Goal: Share content: Share content

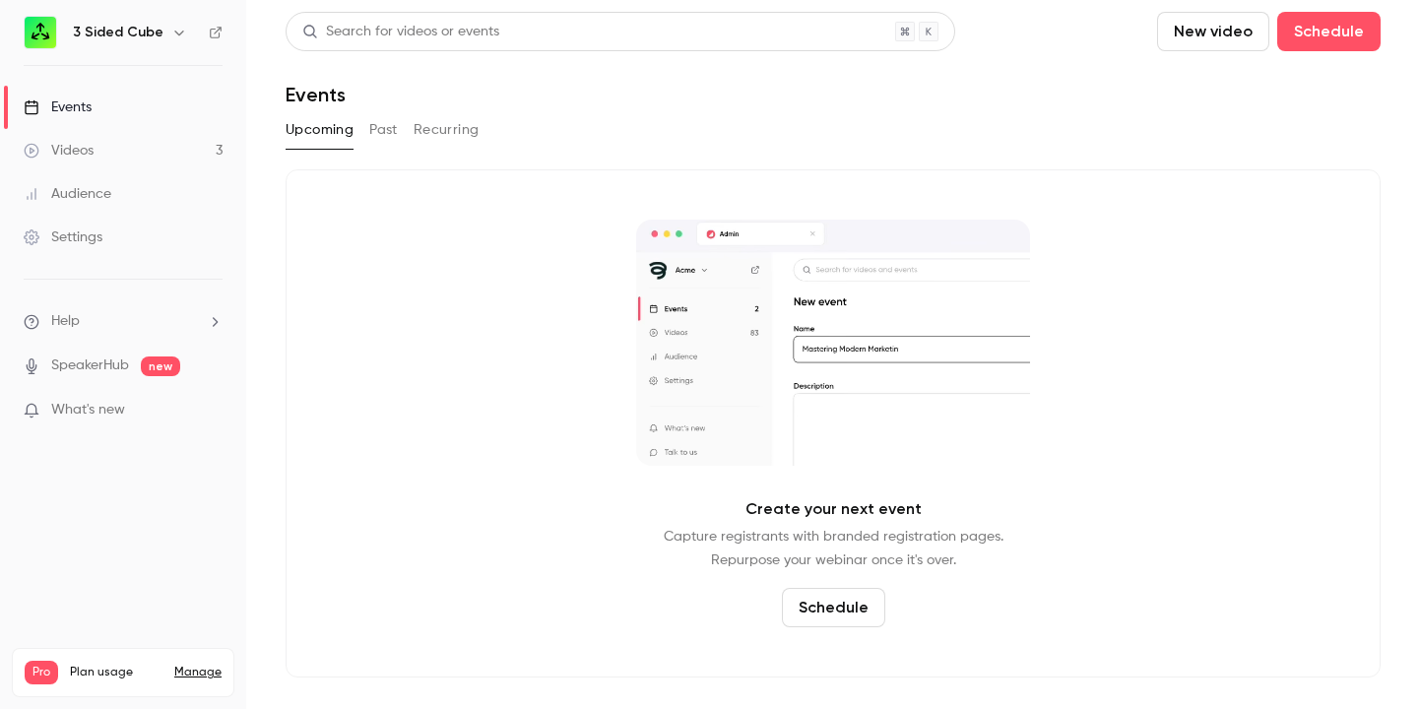
click at [84, 105] on div "Events" at bounding box center [58, 108] width 68 height 20
click at [80, 105] on div "Events" at bounding box center [58, 108] width 68 height 20
click at [388, 135] on button "Past" at bounding box center [383, 130] width 29 height 32
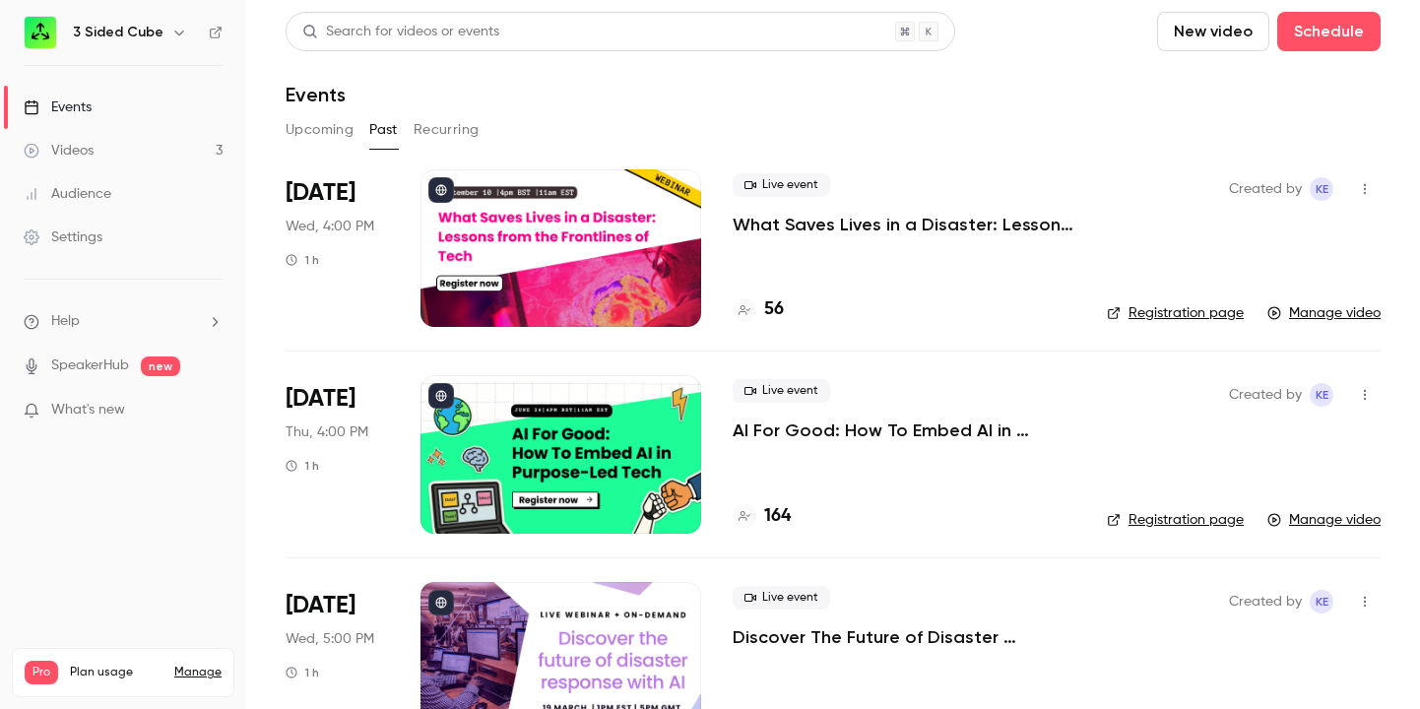
click at [668, 254] on div at bounding box center [561, 248] width 281 height 158
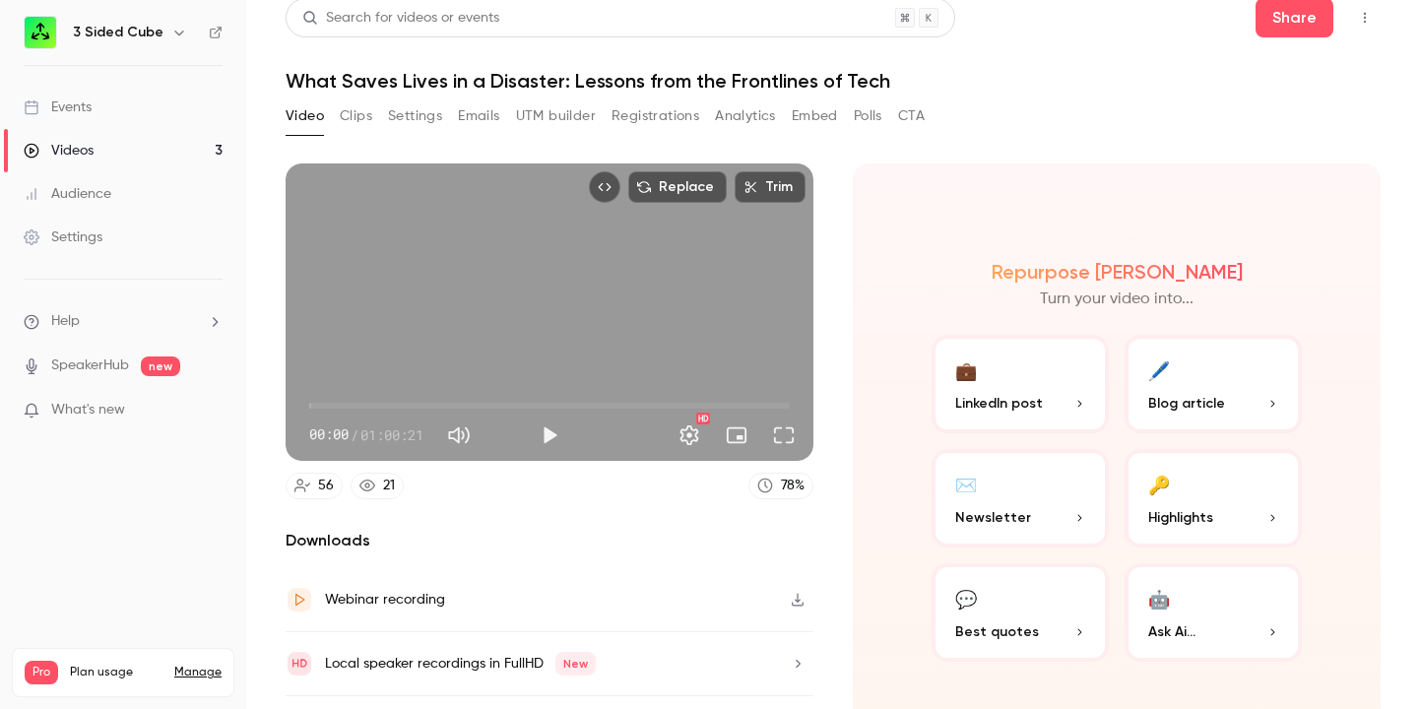
scroll to position [21, 0]
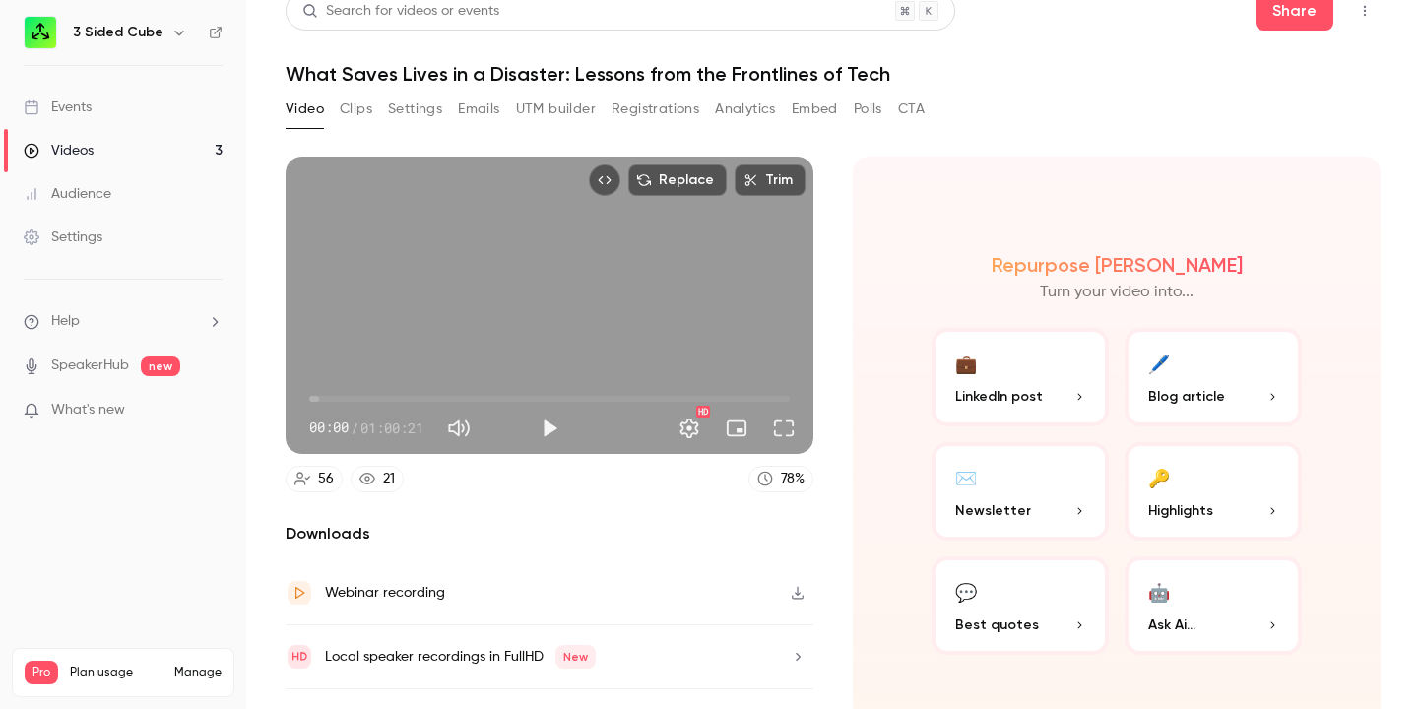
click at [353, 112] on button "Clips" at bounding box center [356, 110] width 33 height 32
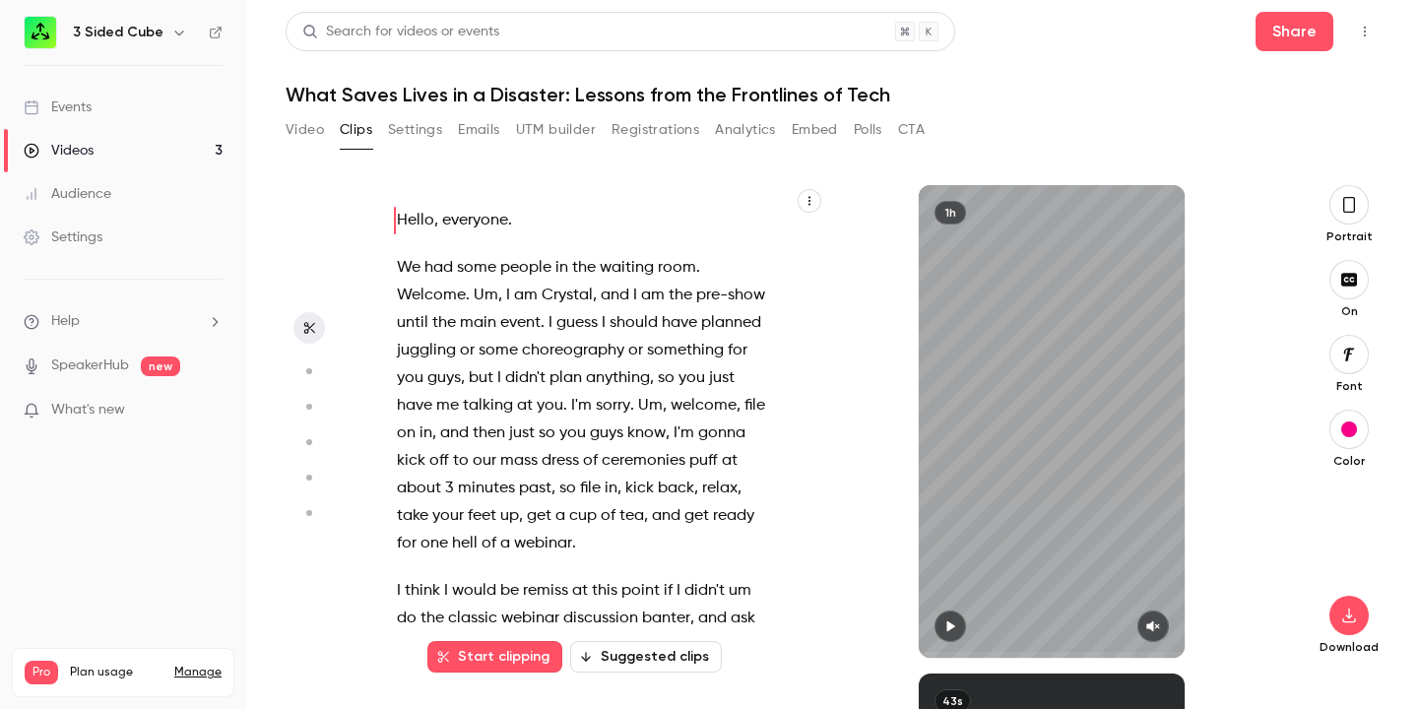
click at [950, 627] on icon "button" at bounding box center [951, 626] width 8 height 11
click at [950, 627] on icon "button" at bounding box center [951, 627] width 16 height 14
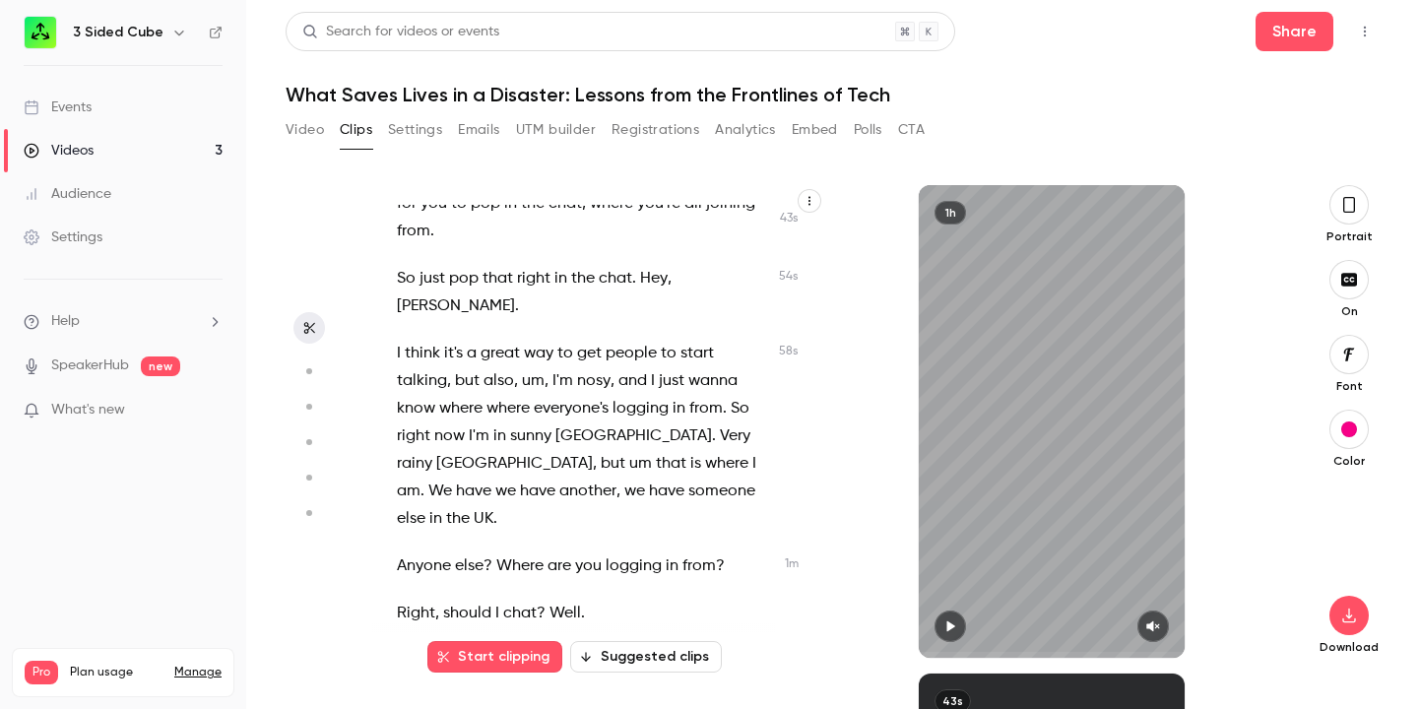
scroll to position [441, 0]
click at [675, 651] on button "Suggested clips" at bounding box center [646, 657] width 152 height 32
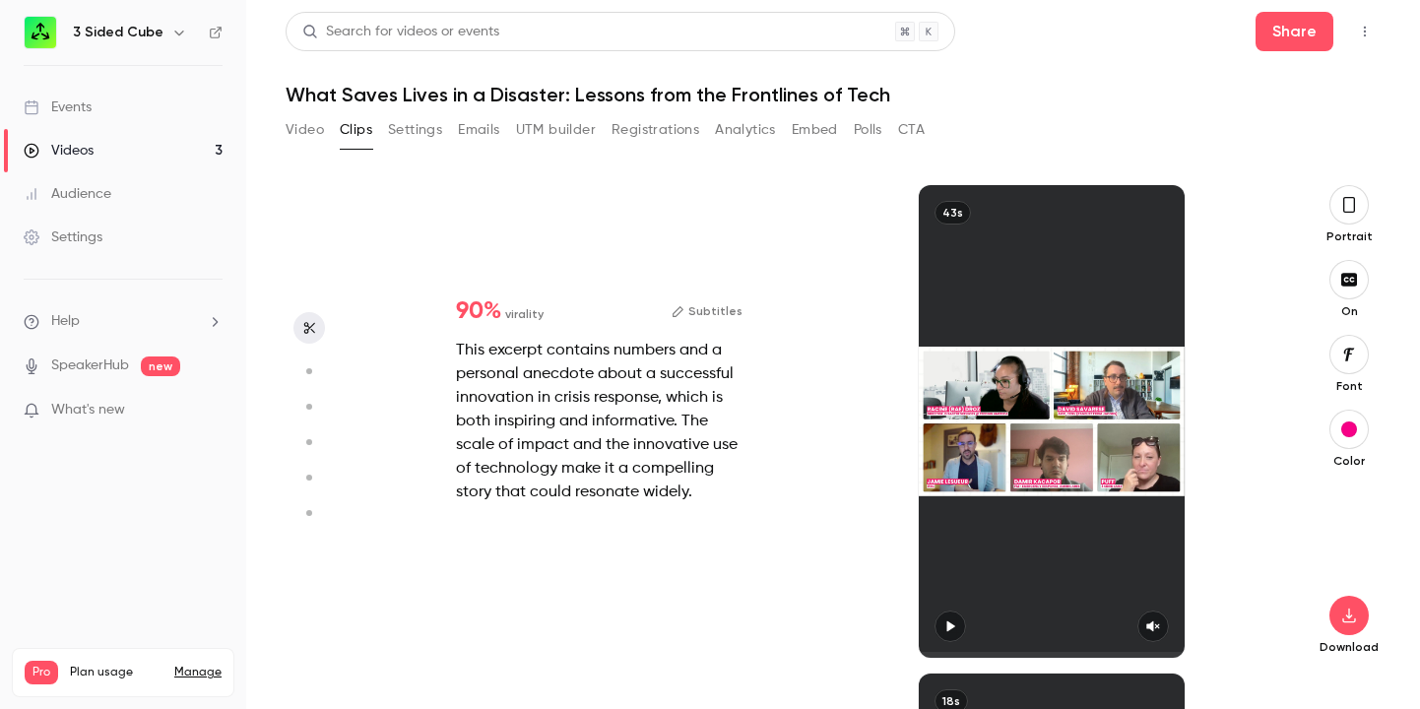
type input "***"
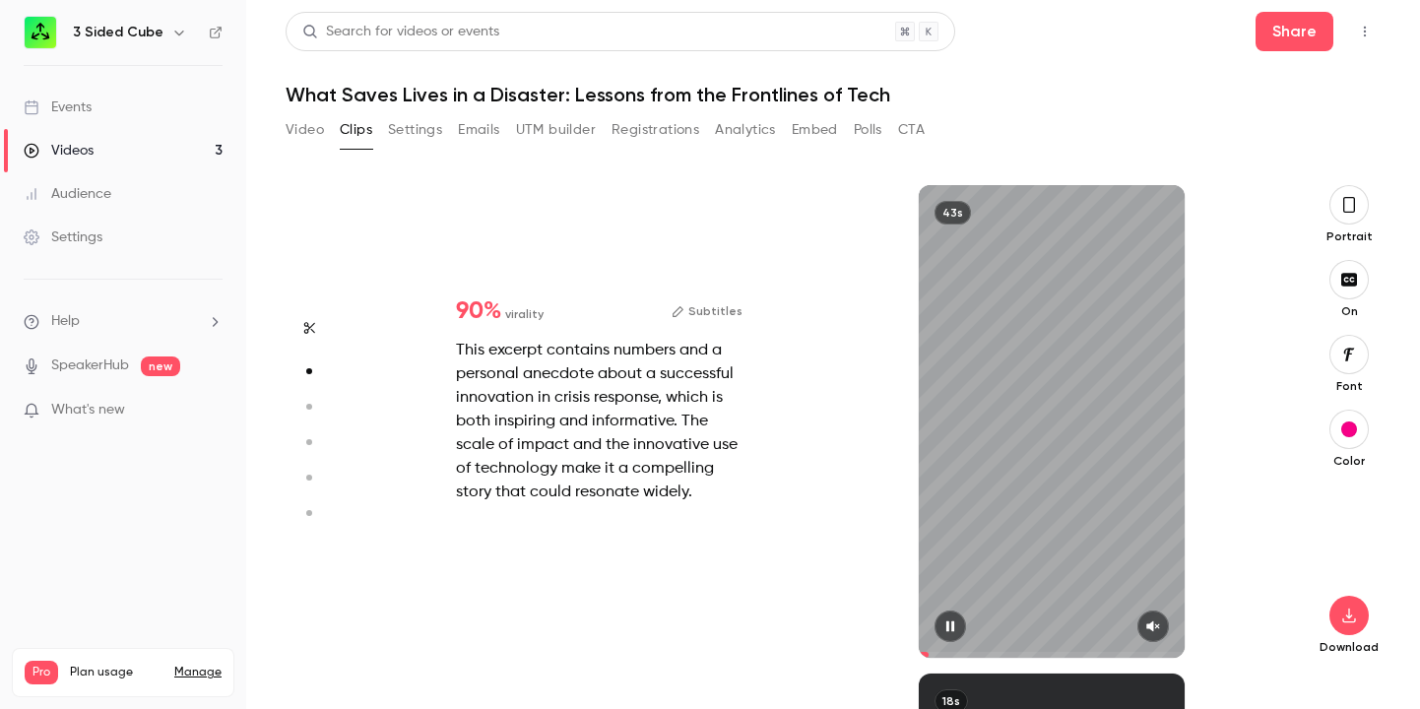
click at [1155, 630] on icon "button" at bounding box center [1153, 627] width 16 height 14
click at [1359, 616] on icon "button" at bounding box center [1349, 616] width 24 height 16
type input "****"
type input "***"
type input "*"
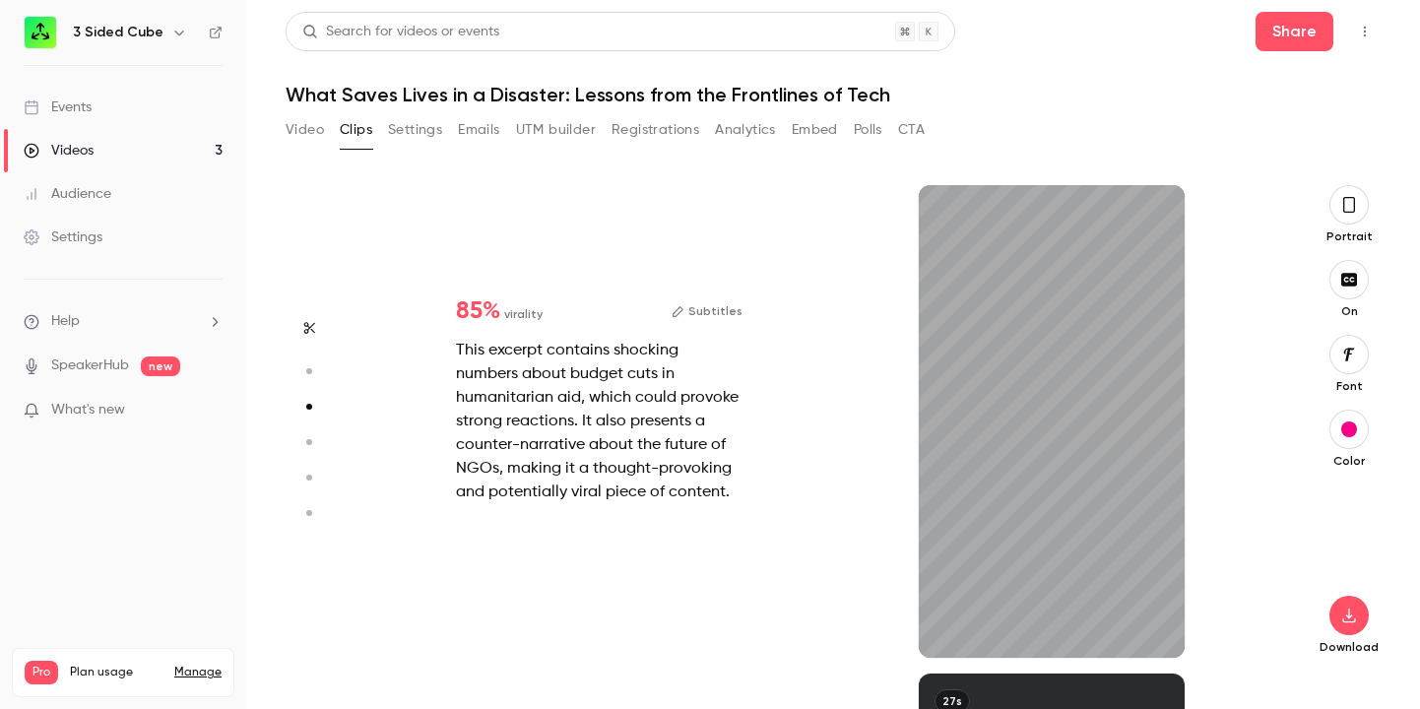
scroll to position [977, 0]
click at [1147, 622] on icon "button" at bounding box center [1153, 627] width 16 height 14
click at [1345, 618] on icon "button" at bounding box center [1349, 616] width 24 height 16
type input "****"
type input "***"
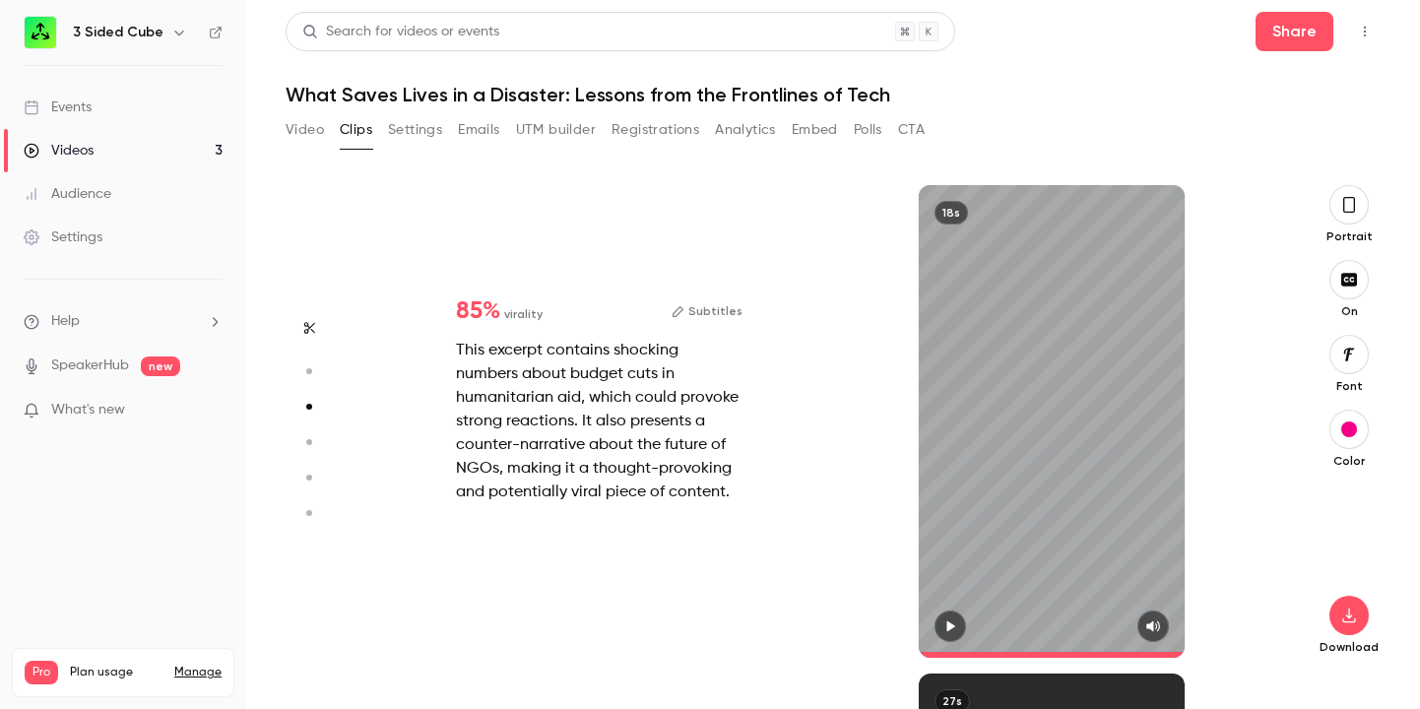
type input "*"
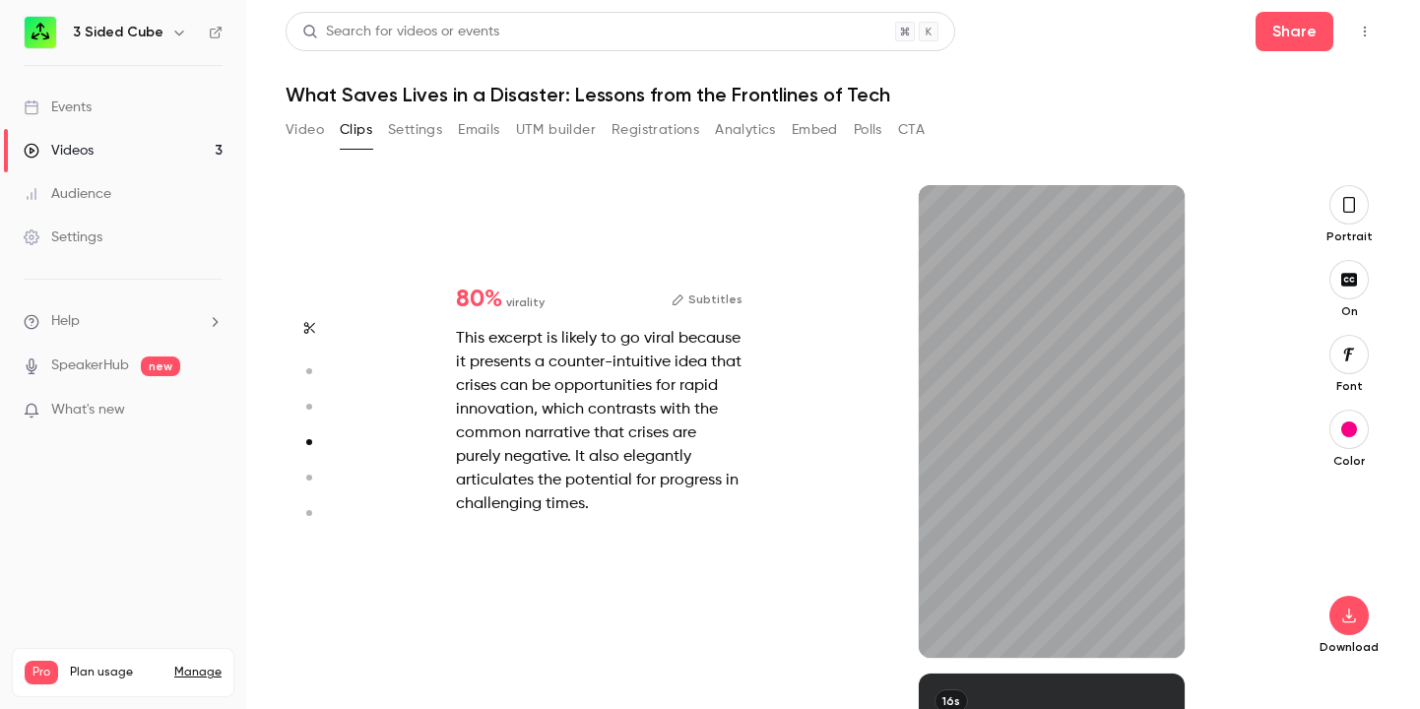
scroll to position [1466, 0]
click at [1354, 610] on icon "button" at bounding box center [1349, 616] width 24 height 16
type input "****"
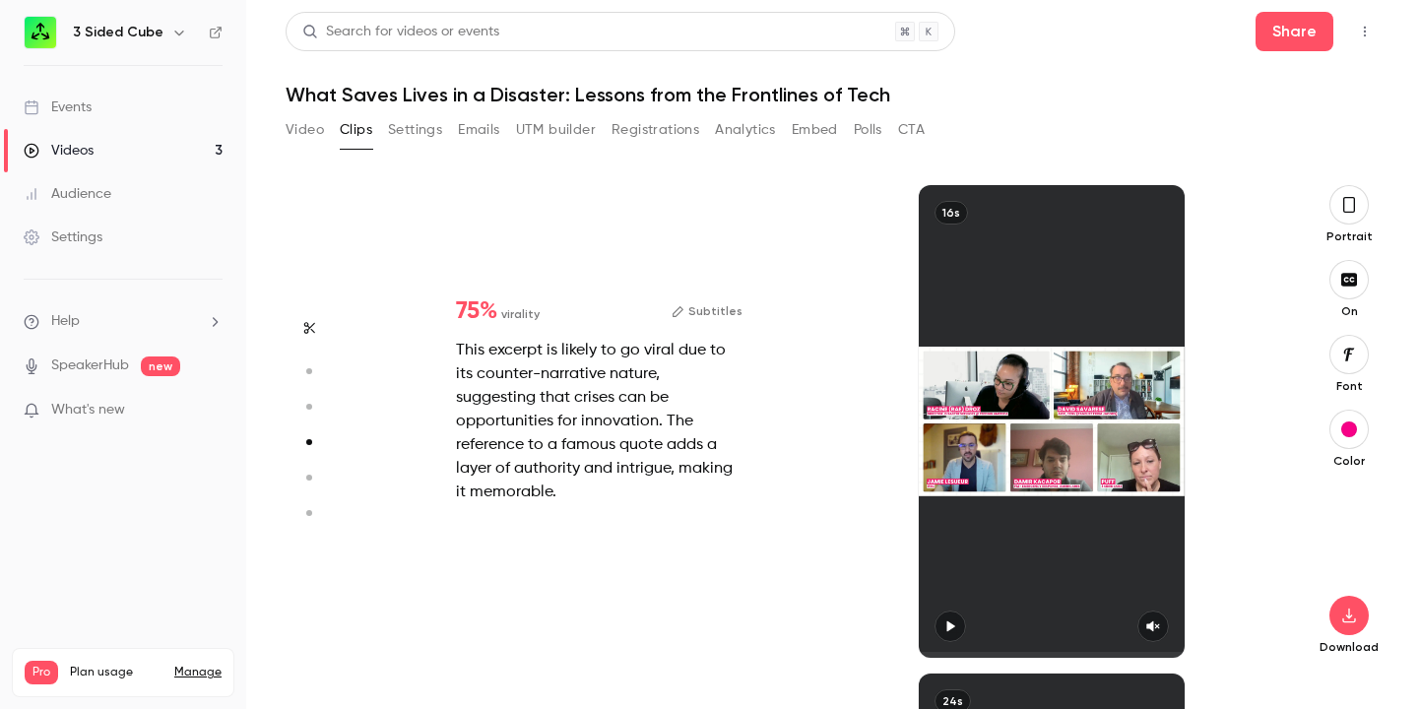
type input "***"
type input "*"
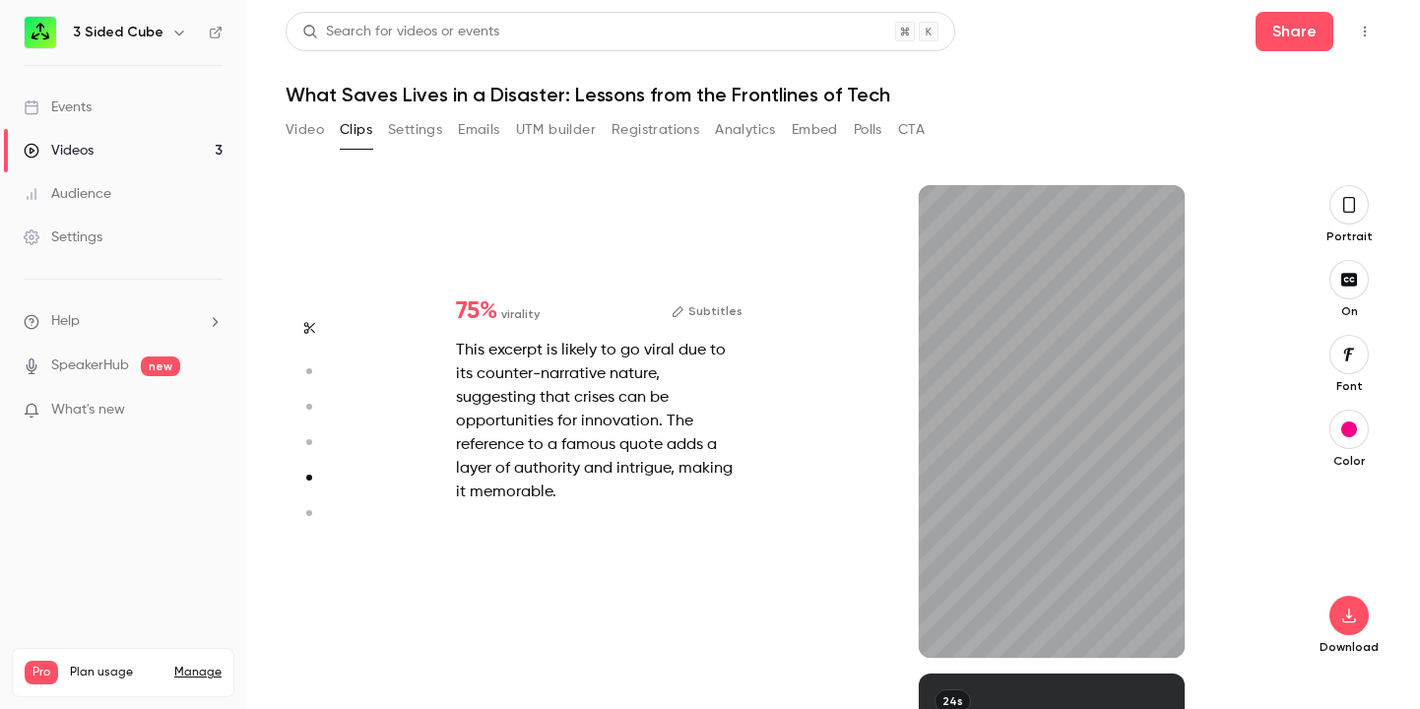
scroll to position [2009, 0]
type input "***"
type input "*"
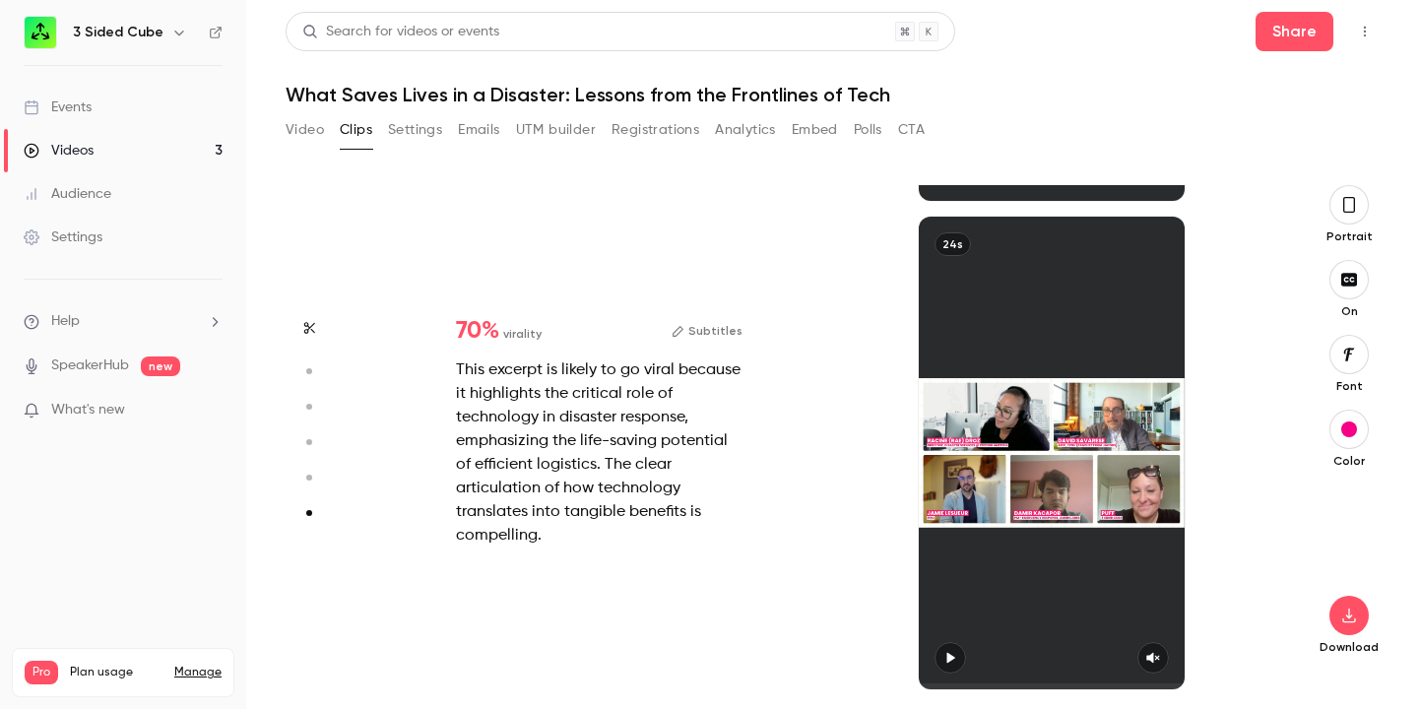
scroll to position [2411, 0]
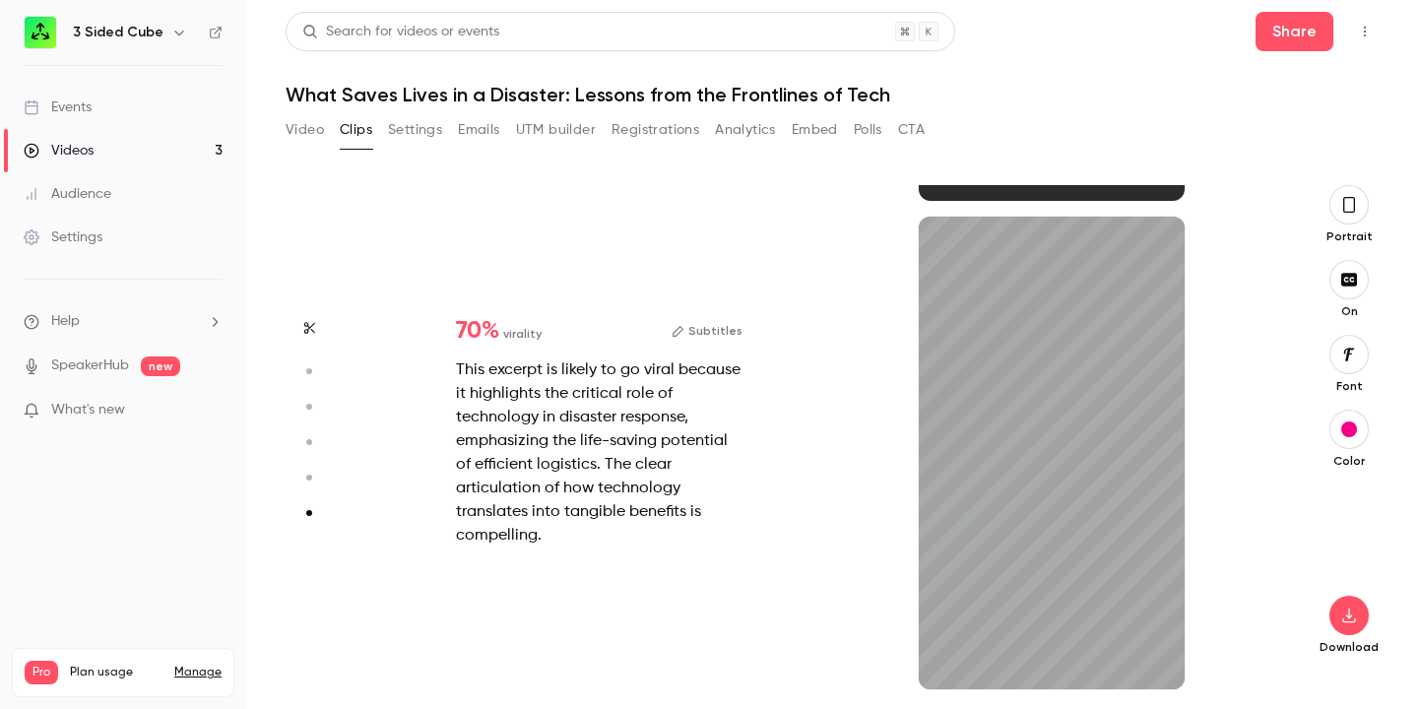
type input "****"
click at [311, 135] on button "Video" at bounding box center [305, 130] width 38 height 32
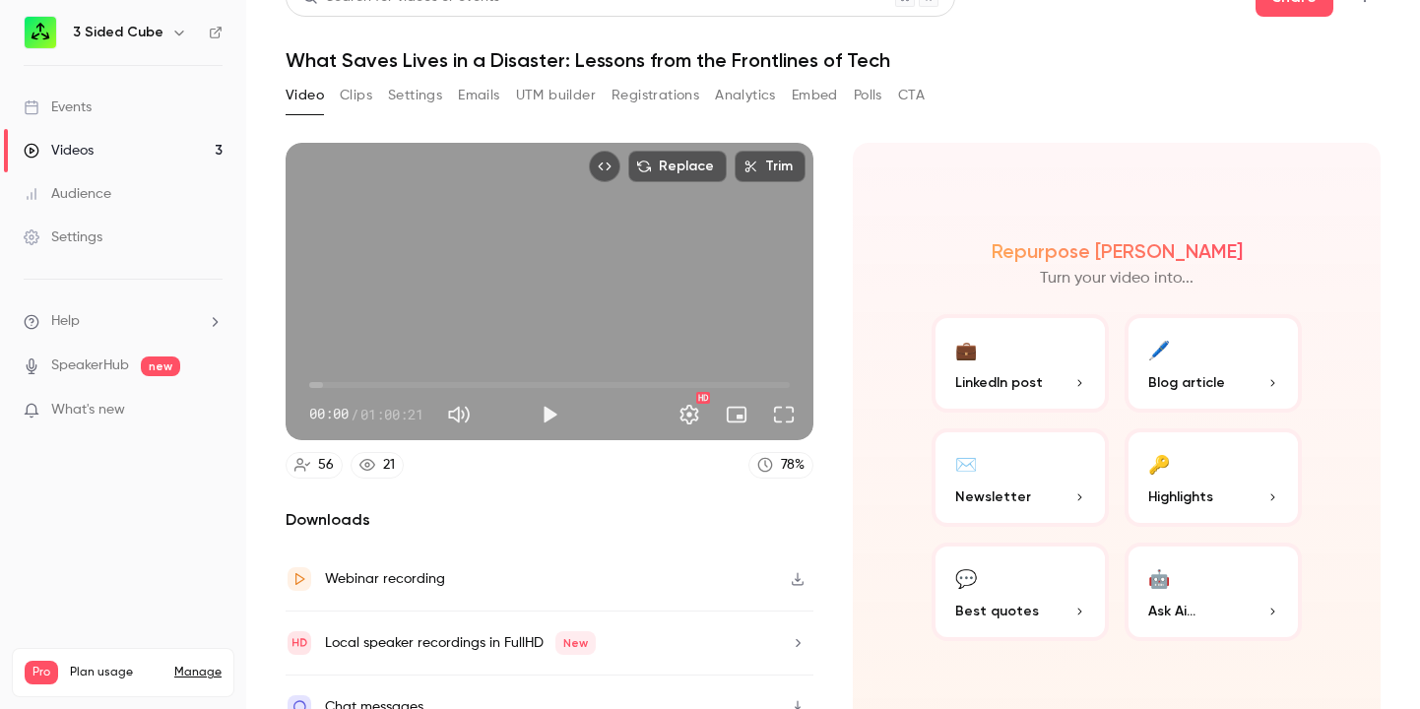
scroll to position [63, 0]
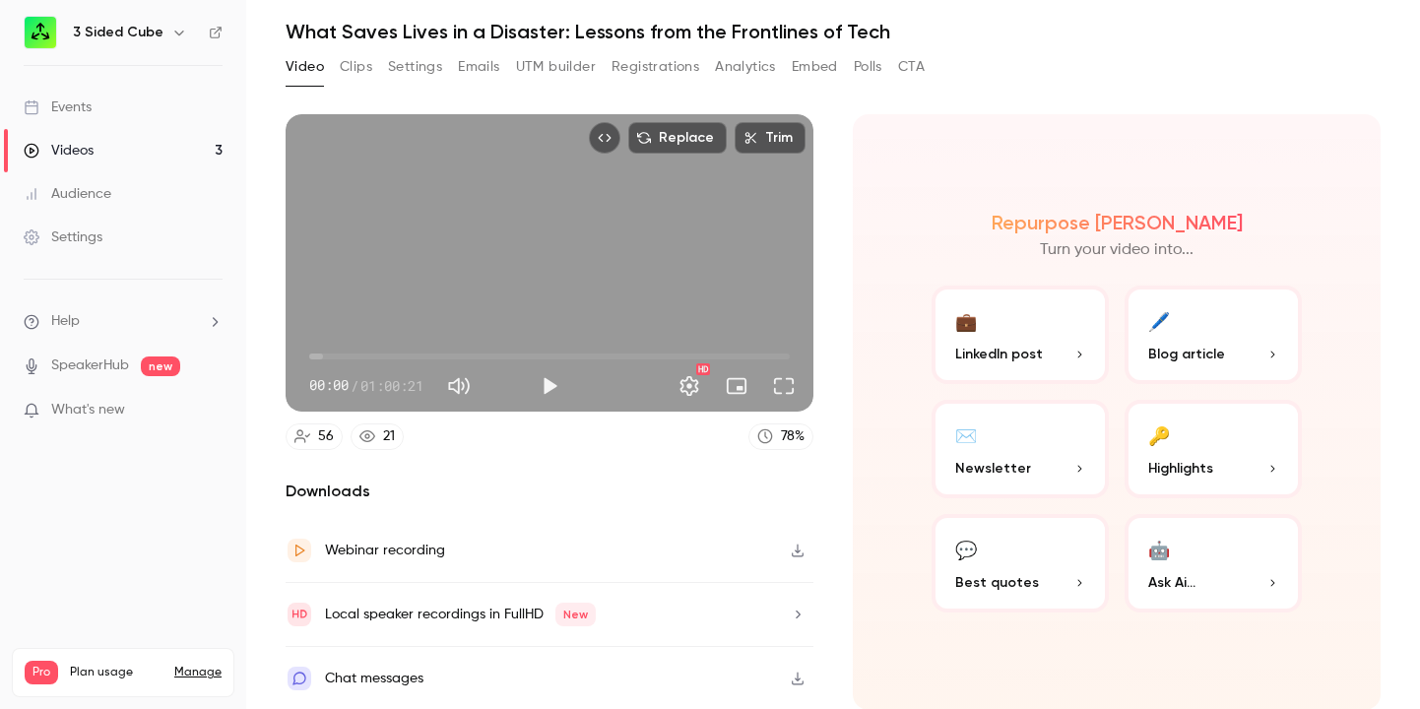
click at [799, 614] on icon "button" at bounding box center [798, 614] width 5 height 8
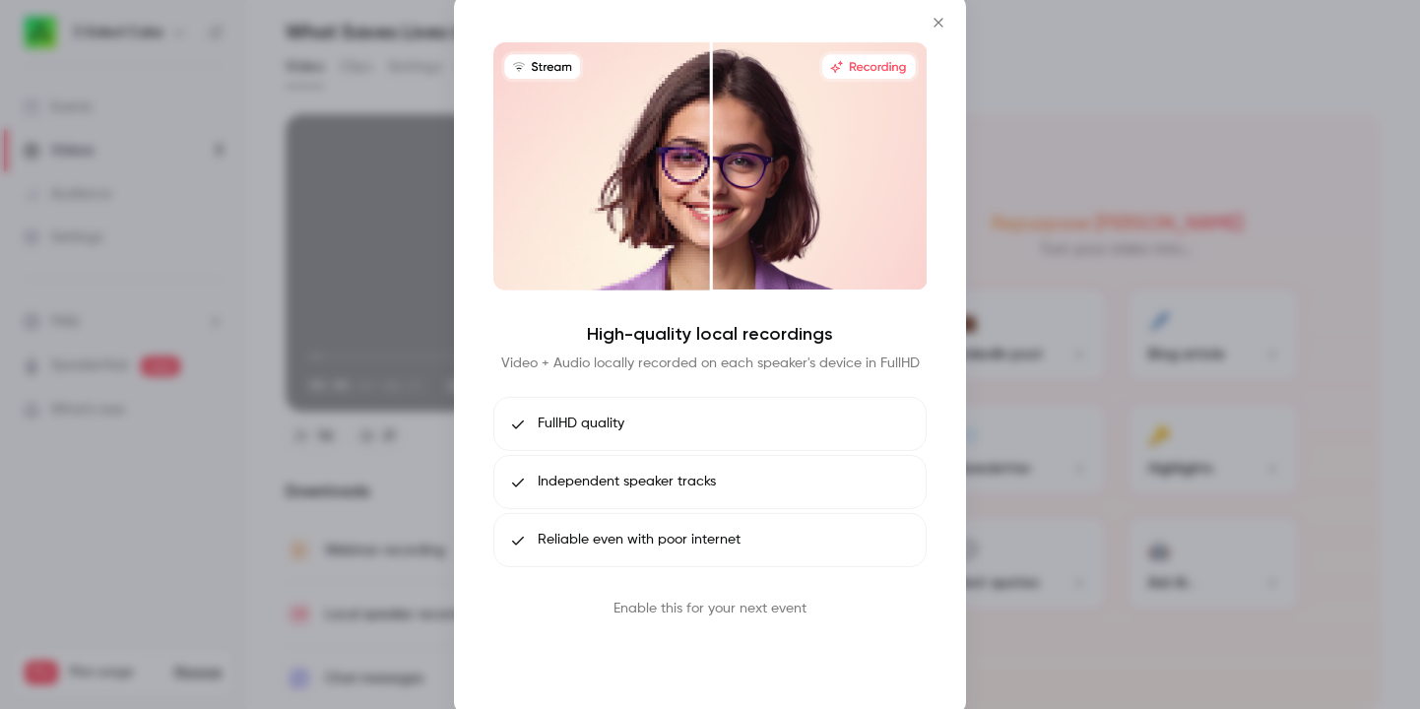
click at [731, 650] on button "Book call" at bounding box center [710, 654] width 102 height 39
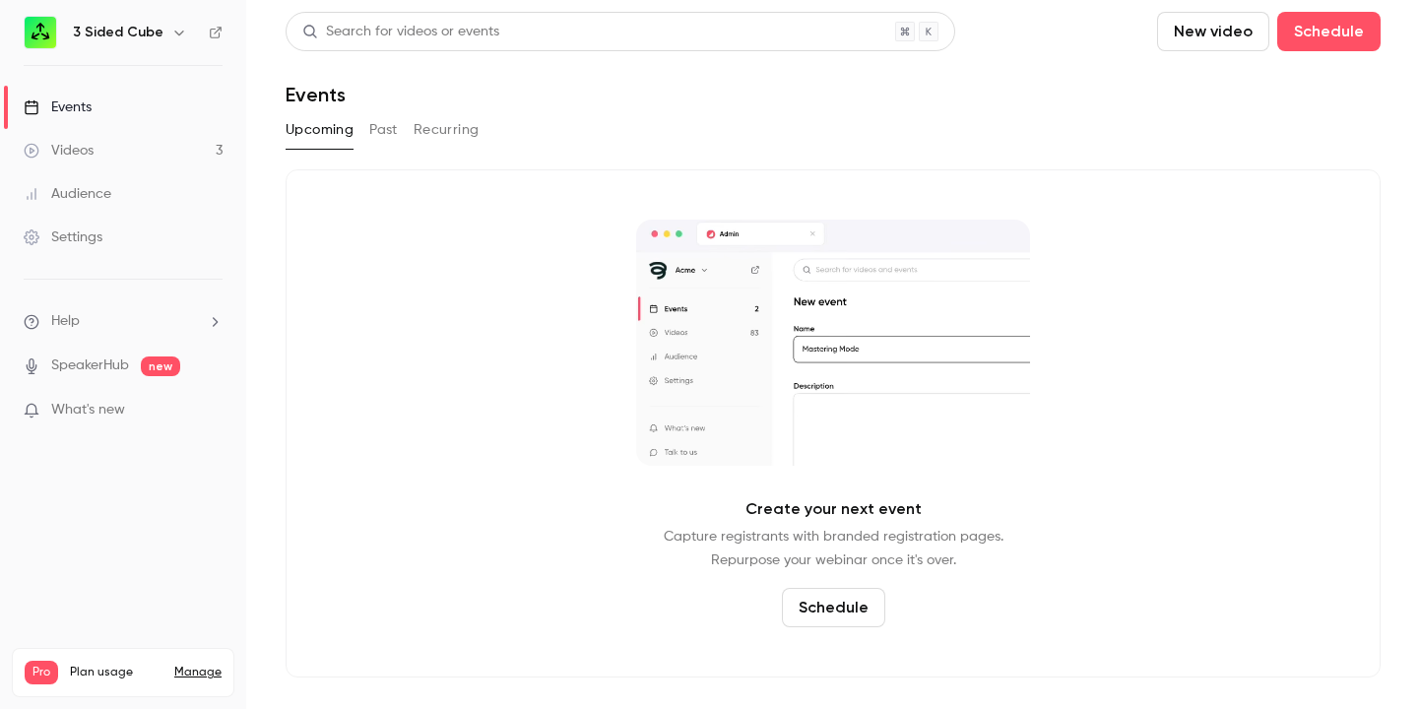
click at [71, 109] on div "Events" at bounding box center [58, 108] width 68 height 20
click at [65, 151] on div "Videos" at bounding box center [59, 151] width 70 height 20
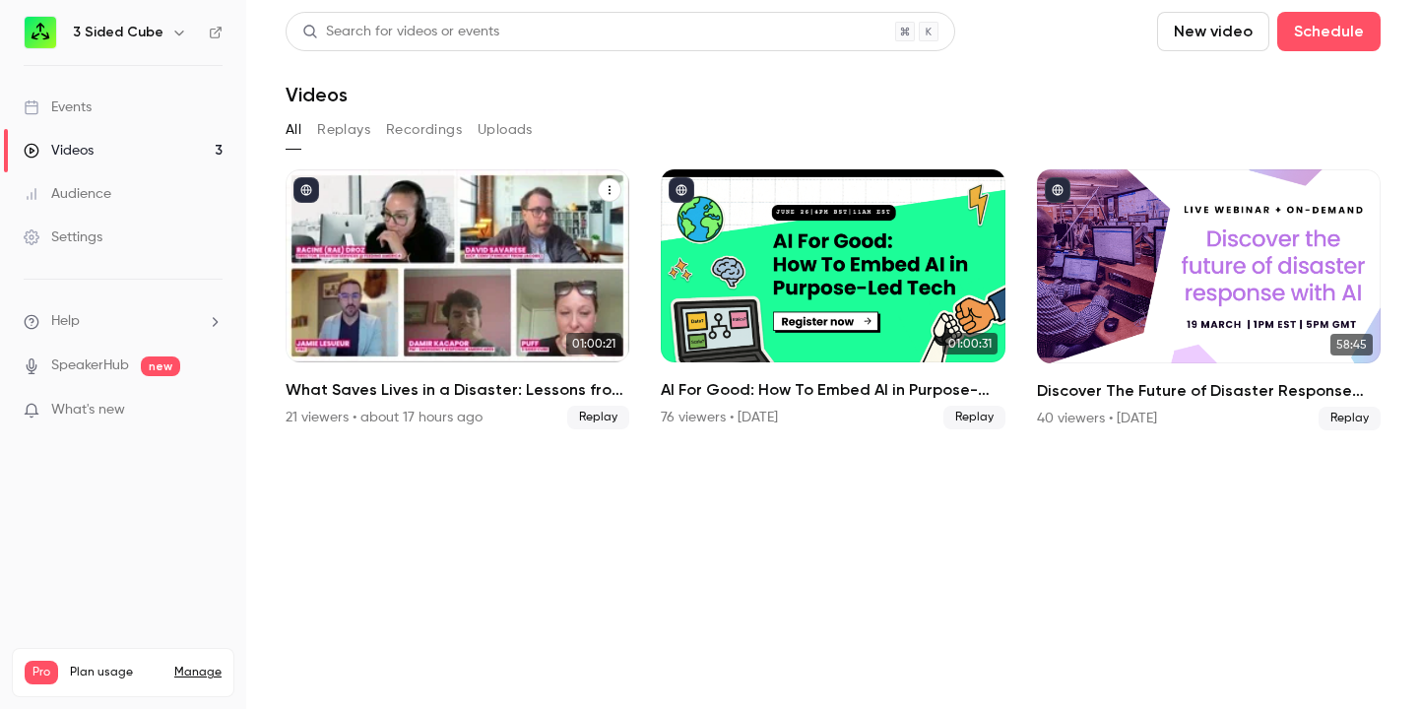
click at [453, 339] on div "What Saves Lives in a Disaster: Lessons from the Frontlines of Tech" at bounding box center [458, 265] width 344 height 193
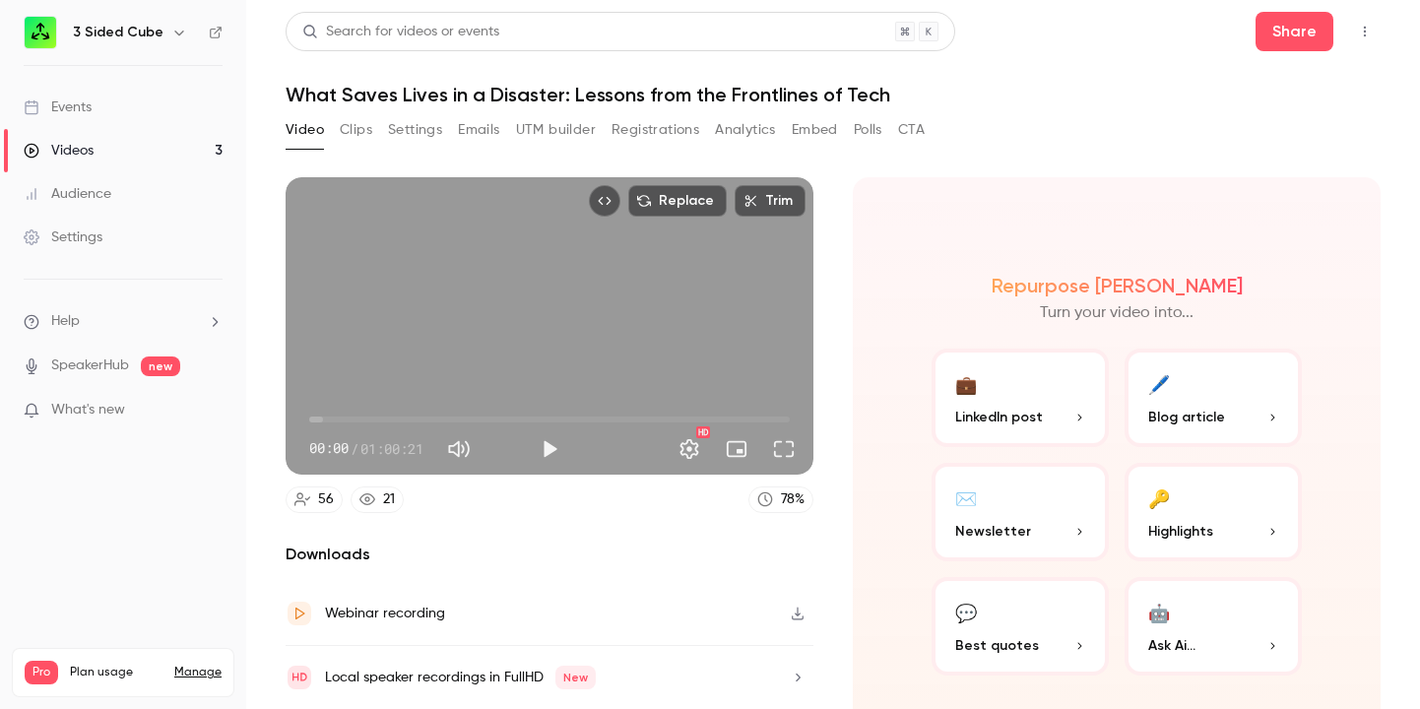
scroll to position [63, 0]
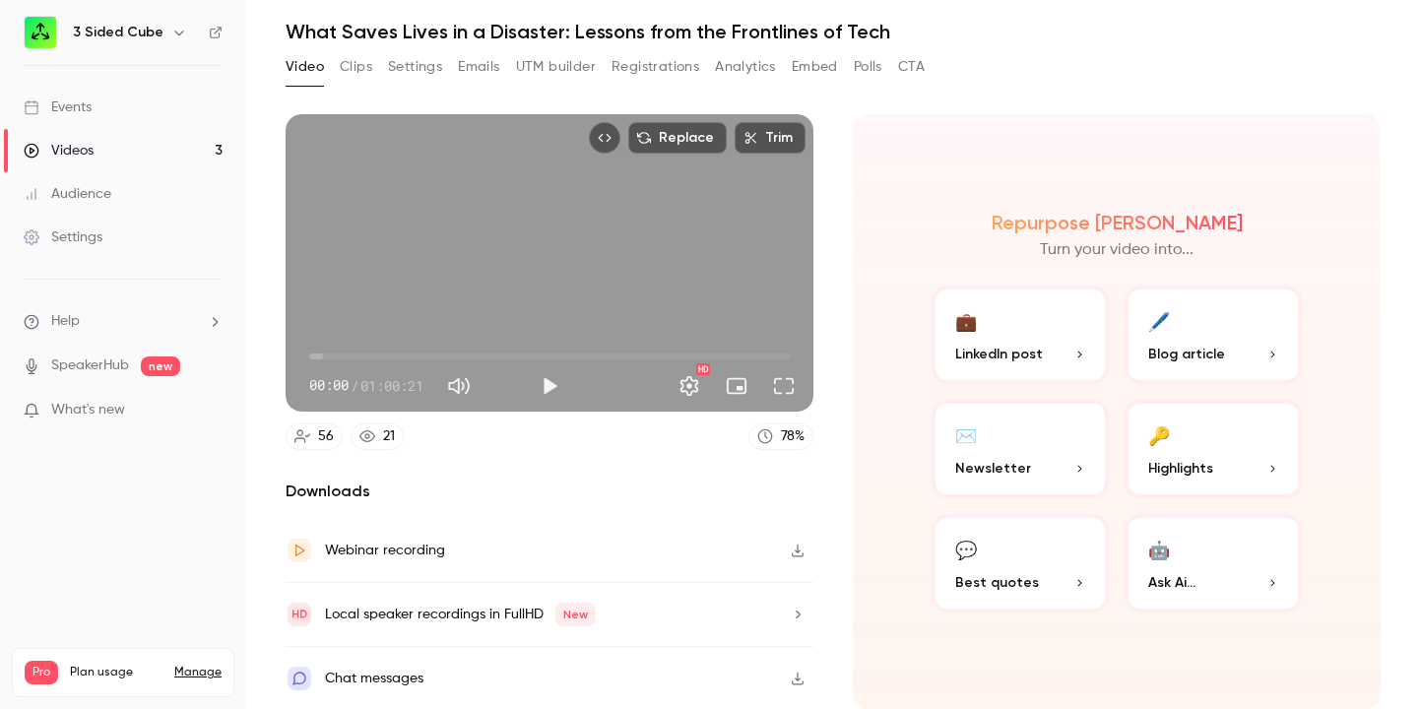
click at [360, 64] on button "Clips" at bounding box center [356, 67] width 33 height 32
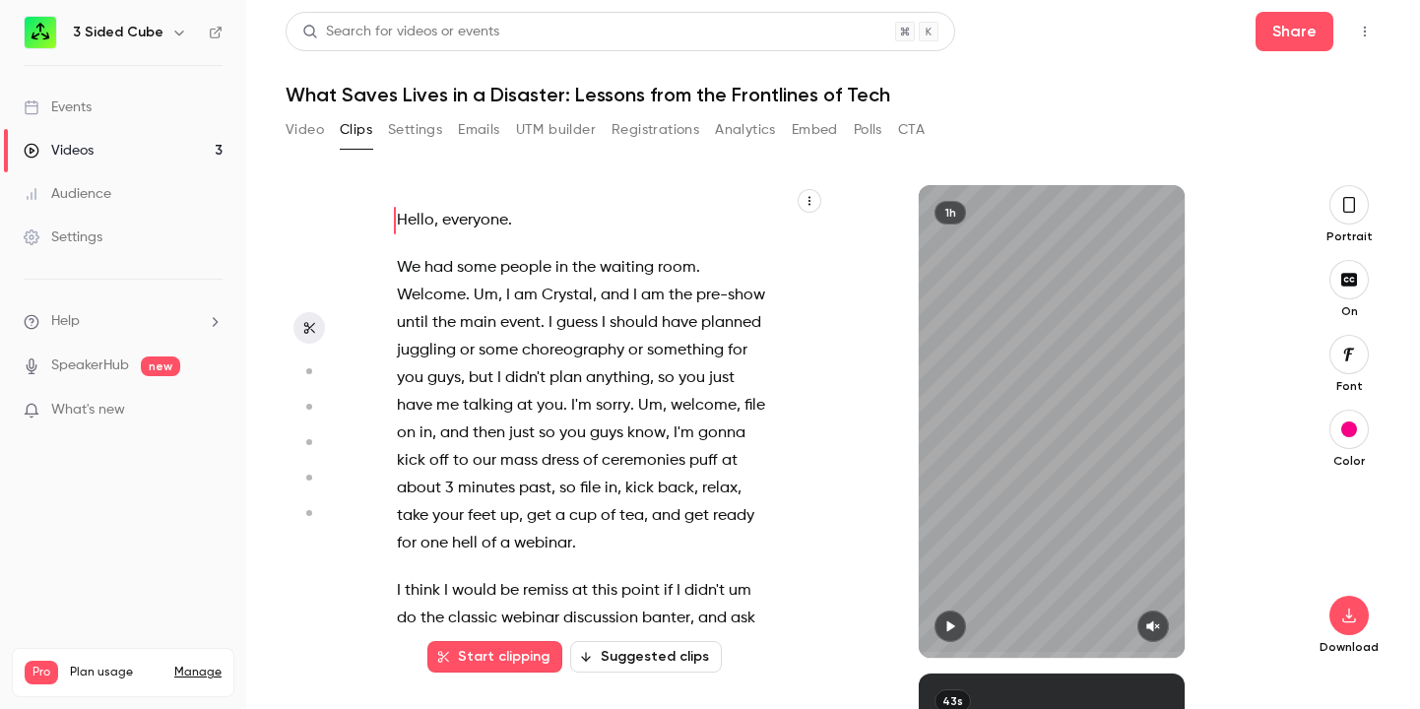
click at [1354, 201] on icon "button" at bounding box center [1349, 205] width 12 height 16
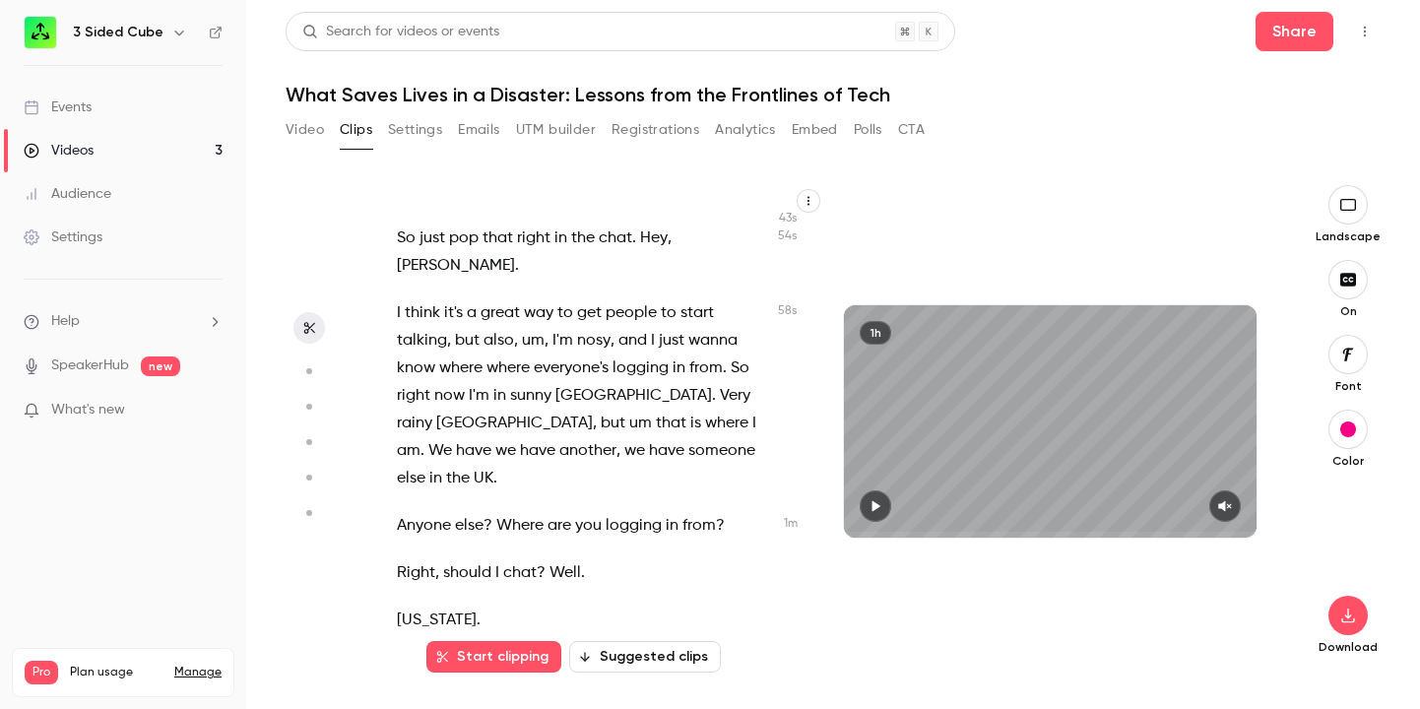
scroll to position [490, 0]
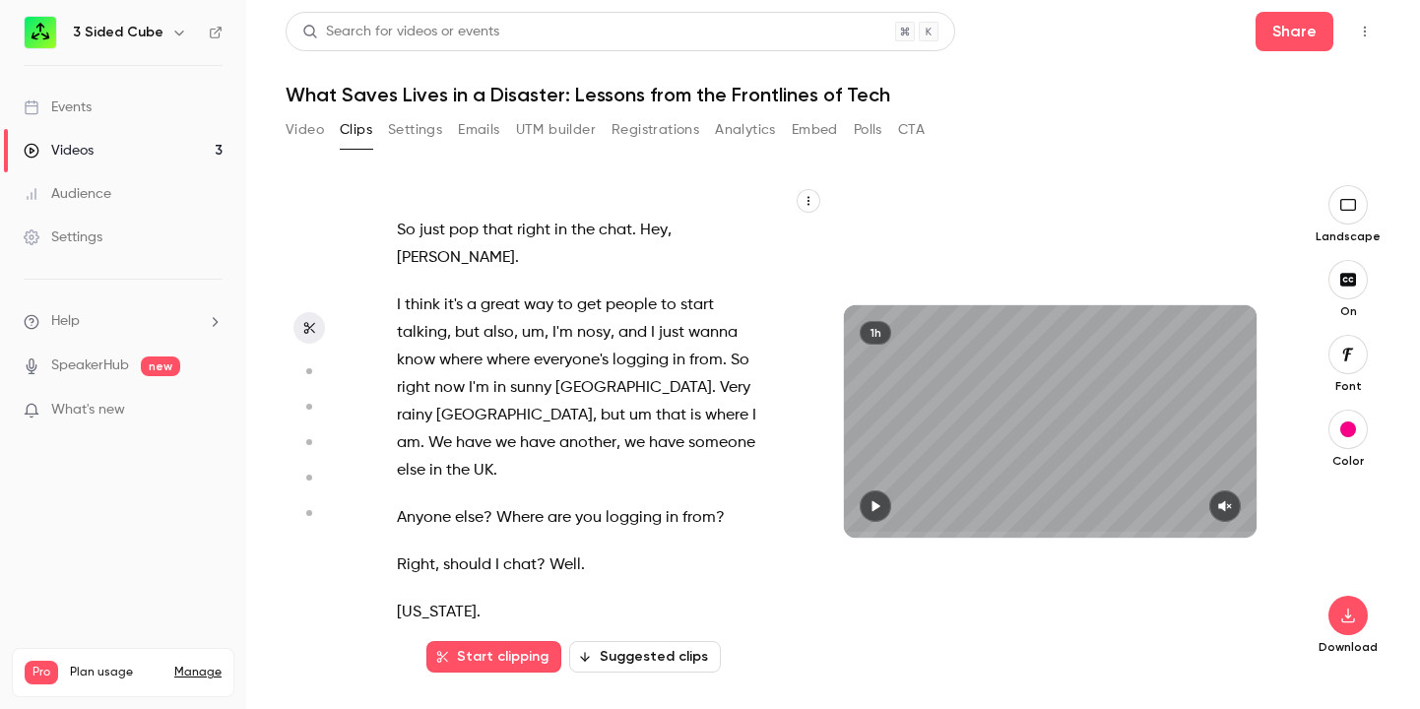
click at [310, 370] on circle "button" at bounding box center [309, 371] width 6 height 6
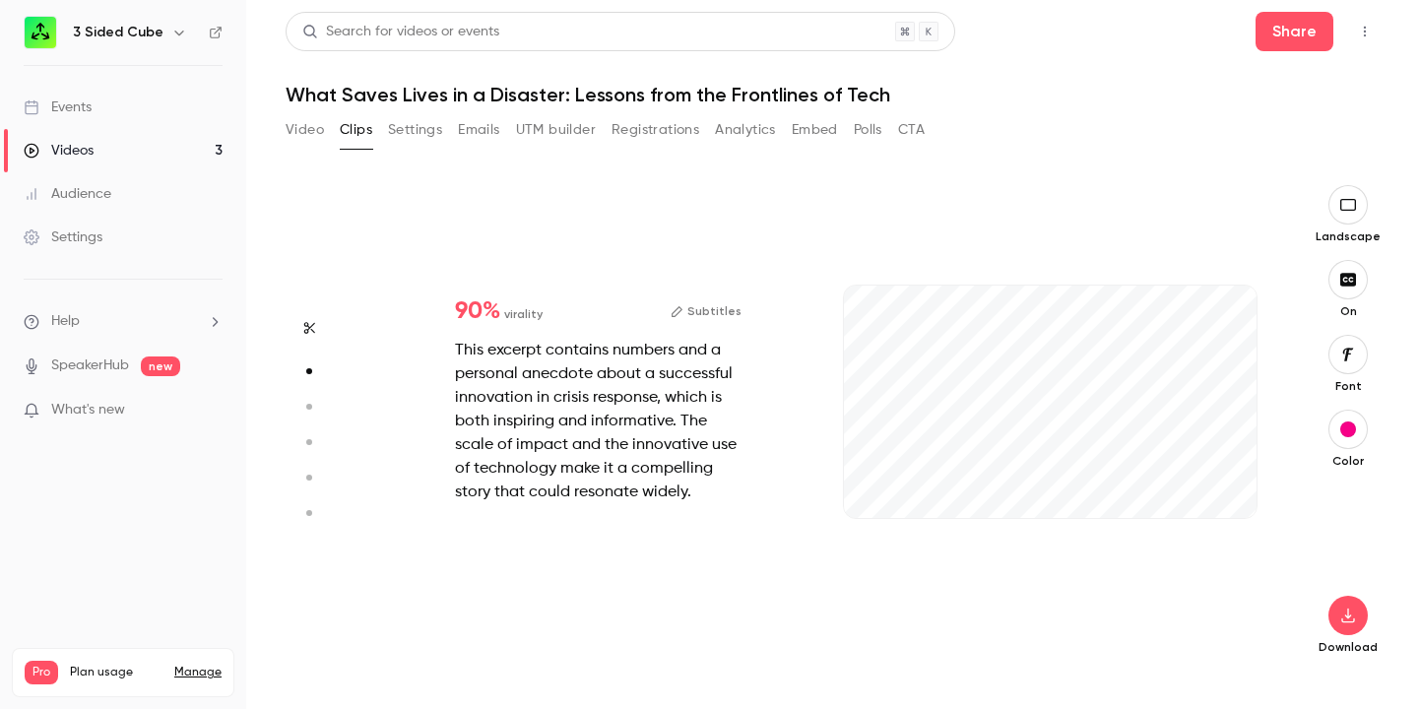
scroll to position [489, 0]
click at [313, 404] on icon "button" at bounding box center [308, 407] width 18 height 14
type input "*"
click at [308, 438] on icon "button" at bounding box center [308, 442] width 18 height 14
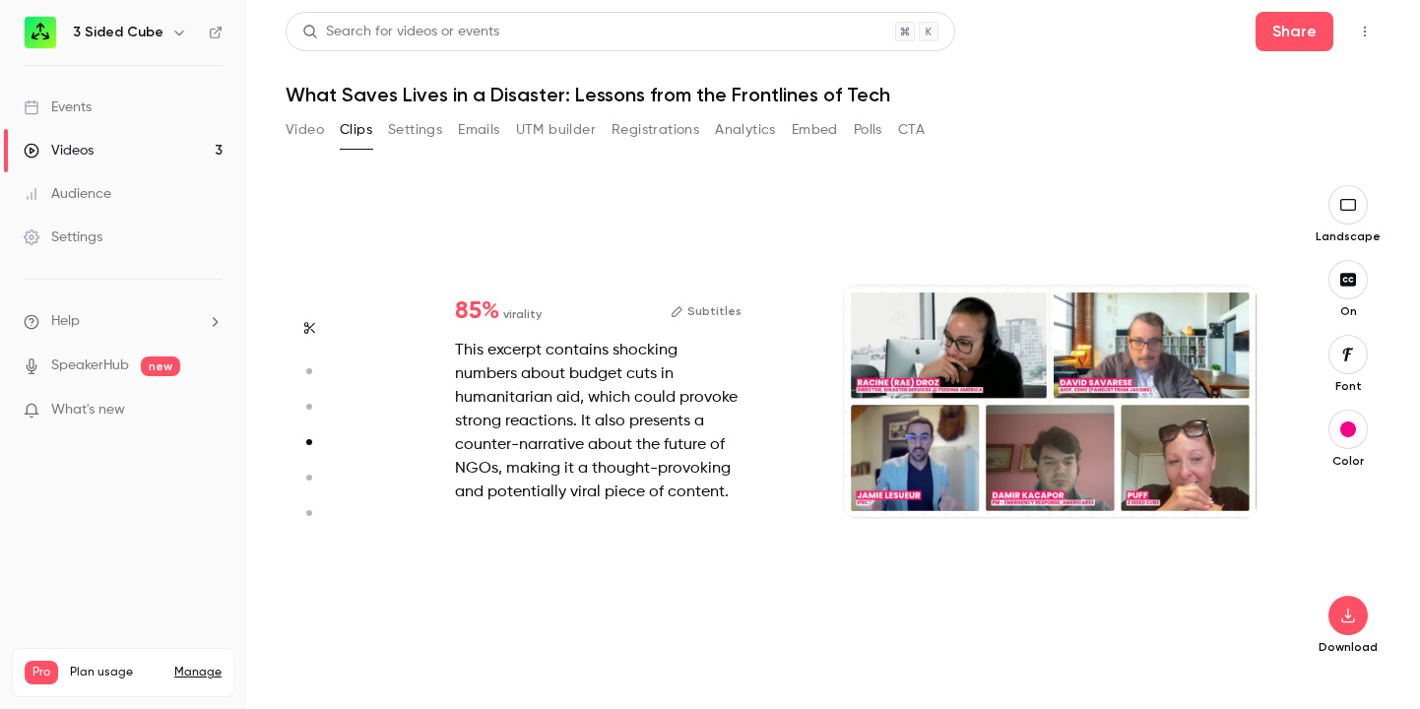
type input "*"
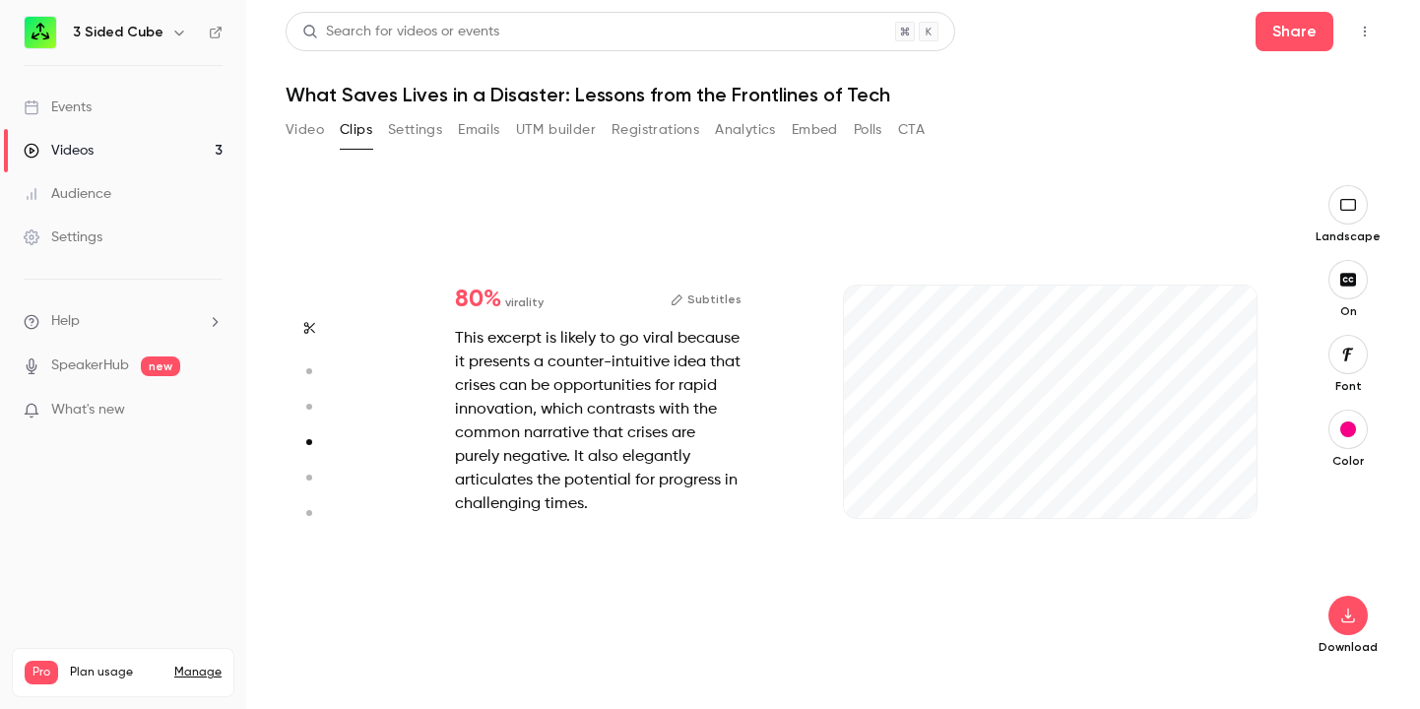
scroll to position [1466, 0]
click at [308, 471] on icon "button" at bounding box center [308, 478] width 18 height 14
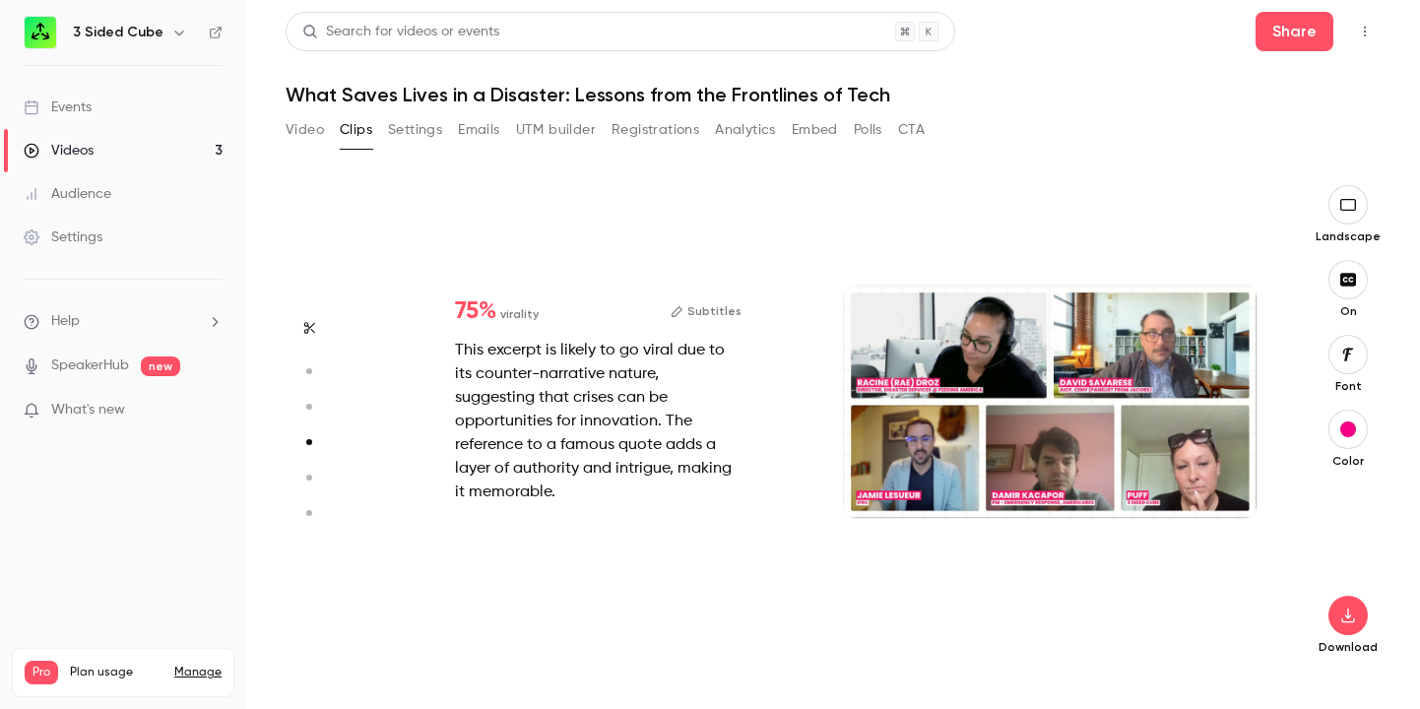
type input "*"
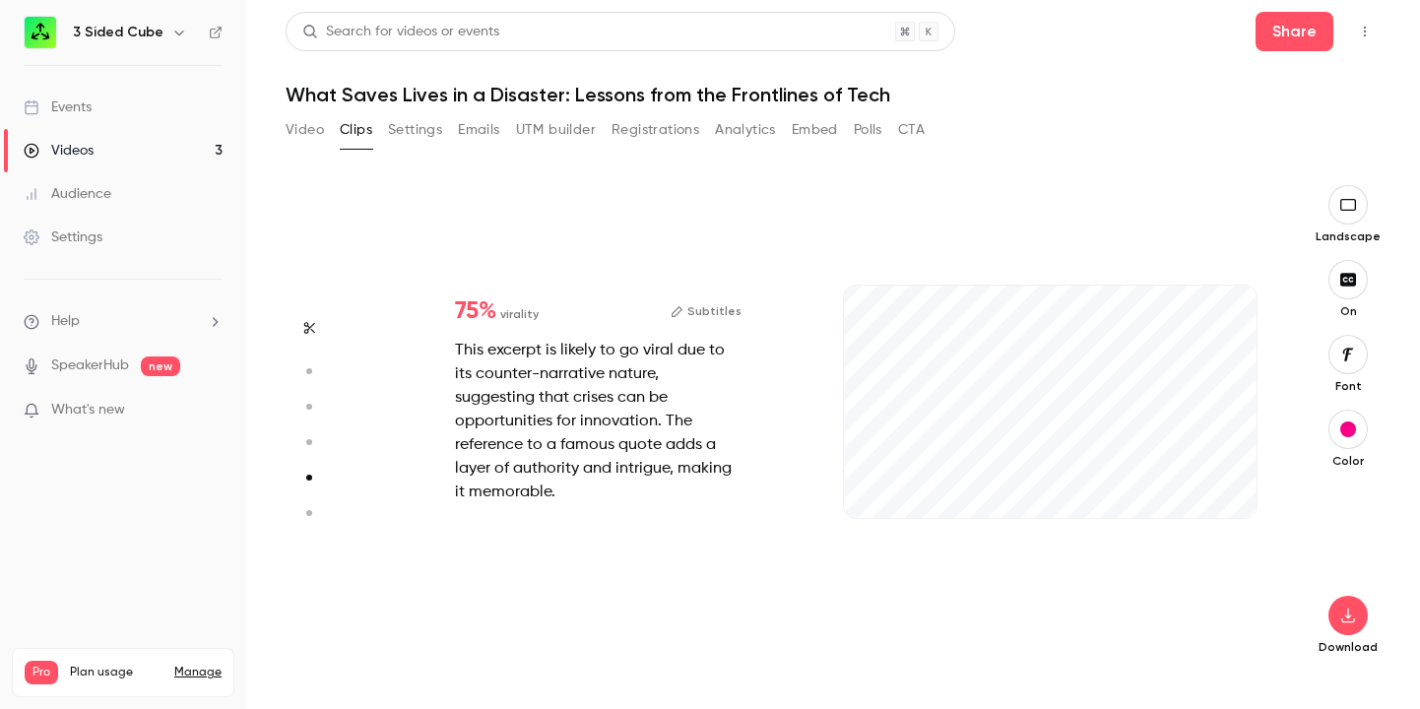
scroll to position [1954, 0]
click at [1355, 615] on icon "button" at bounding box center [1349, 616] width 24 height 16
type input "****"
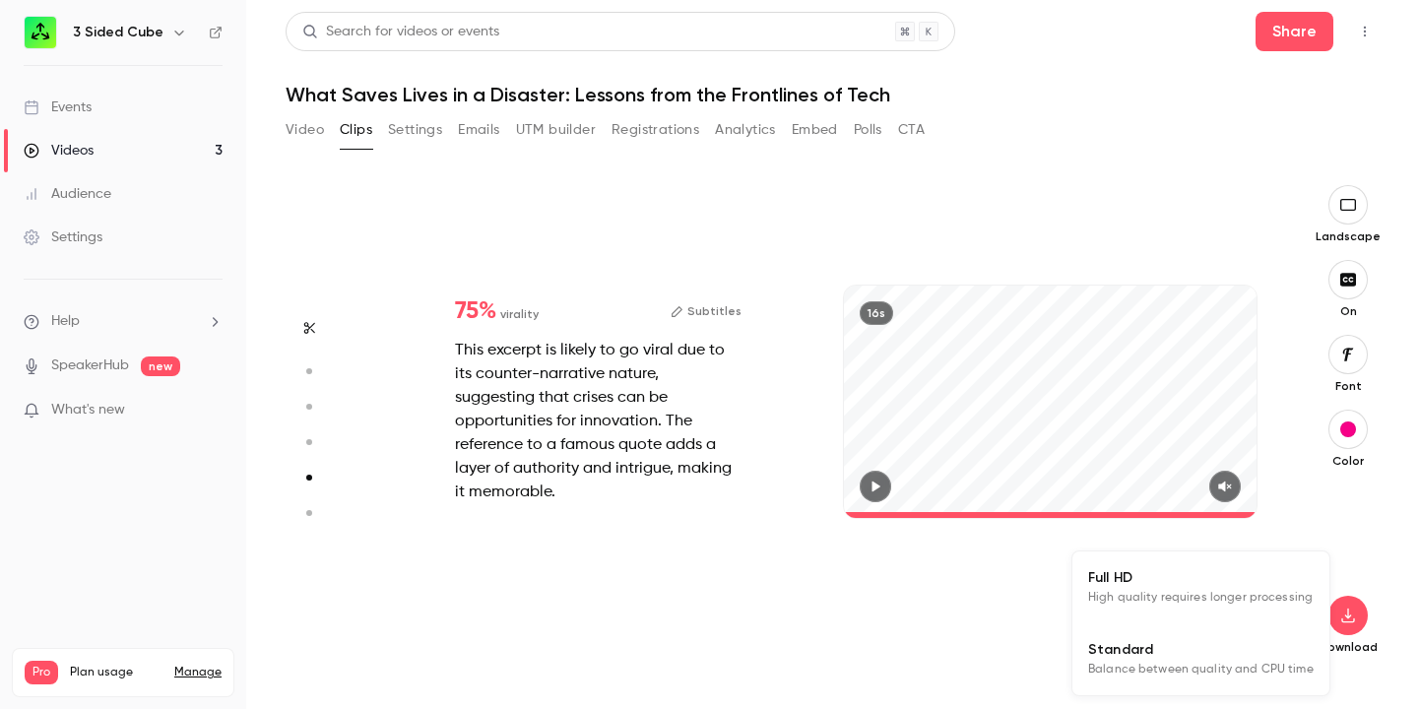
click at [1181, 587] on span "Full HD" at bounding box center [1201, 577] width 226 height 21
click at [78, 106] on div "Events" at bounding box center [58, 108] width 68 height 20
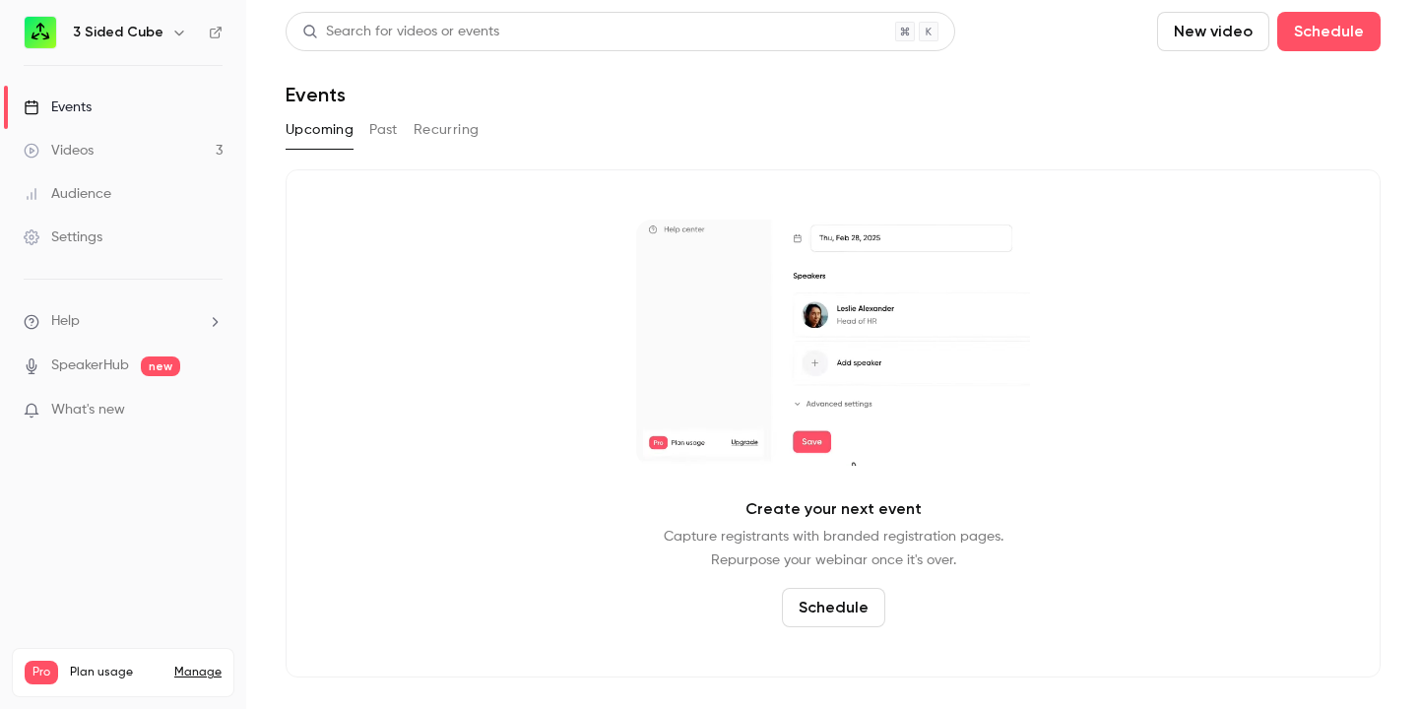
click at [380, 134] on button "Past" at bounding box center [383, 130] width 29 height 32
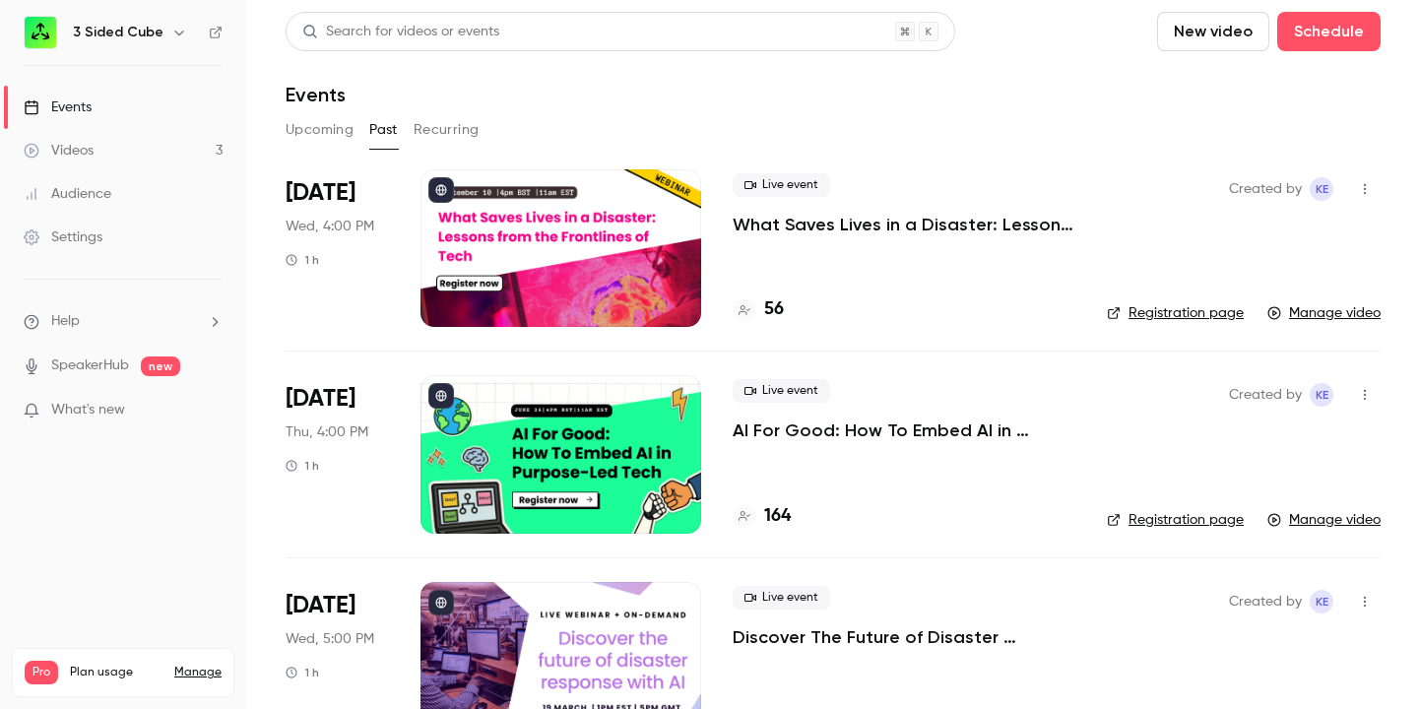
click at [1372, 185] on icon "button" at bounding box center [1365, 189] width 16 height 14
click at [1233, 240] on div "Share" at bounding box center [1289, 239] width 150 height 20
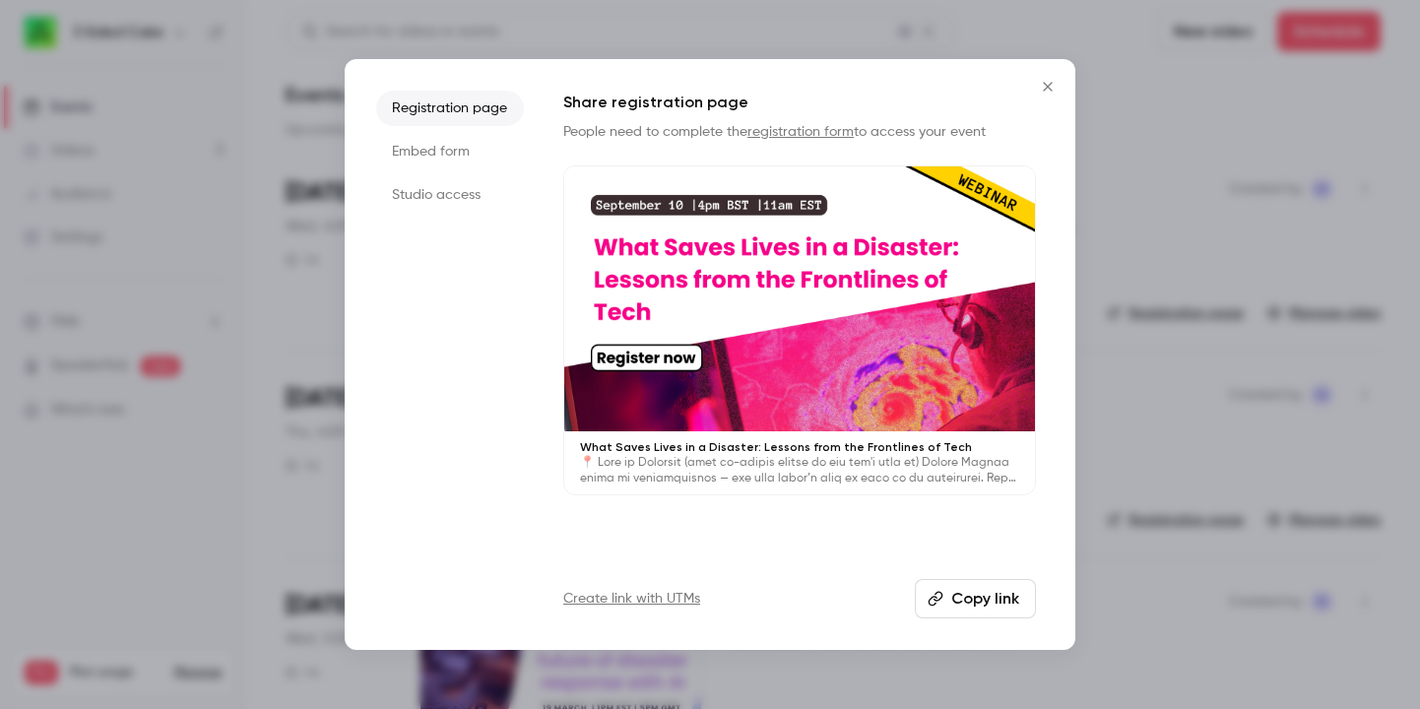
click at [971, 608] on button "Copy link" at bounding box center [975, 598] width 121 height 39
click at [1045, 79] on icon "Close" at bounding box center [1048, 87] width 24 height 16
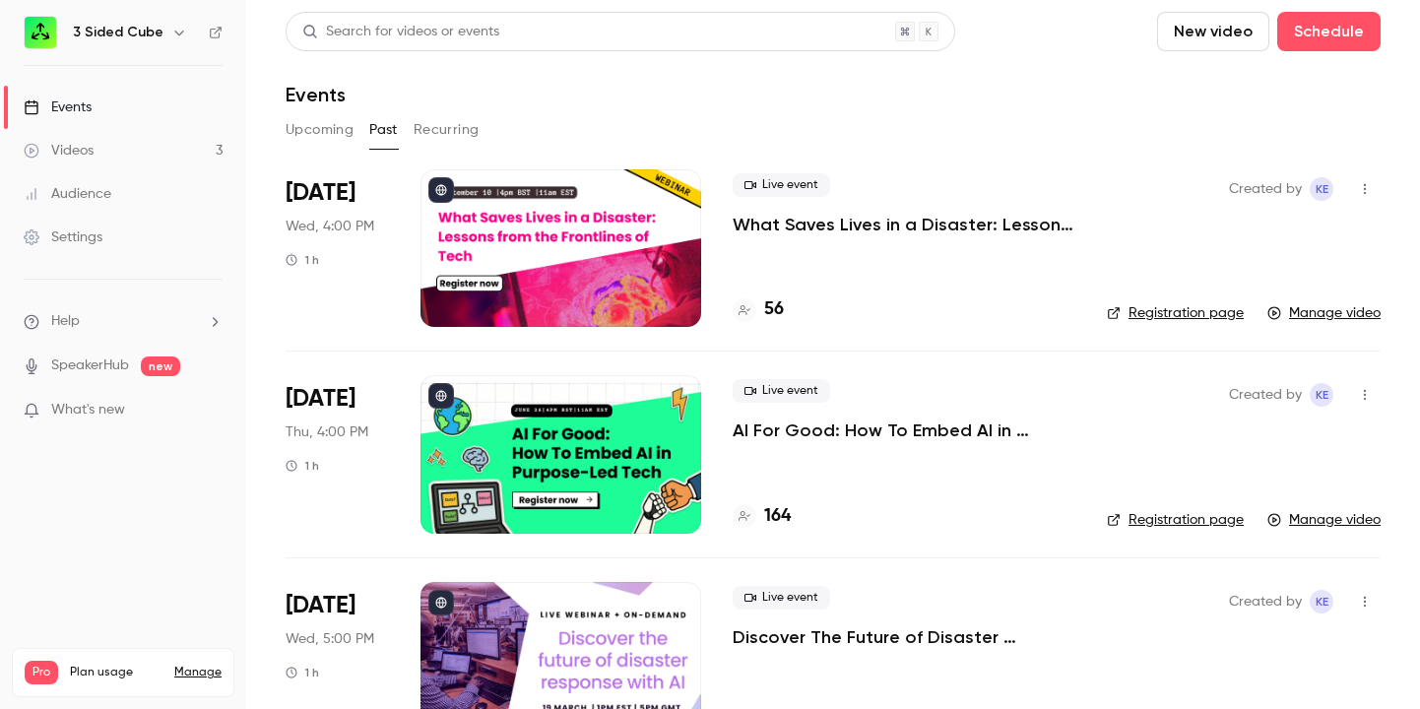
click at [564, 212] on div at bounding box center [561, 248] width 281 height 158
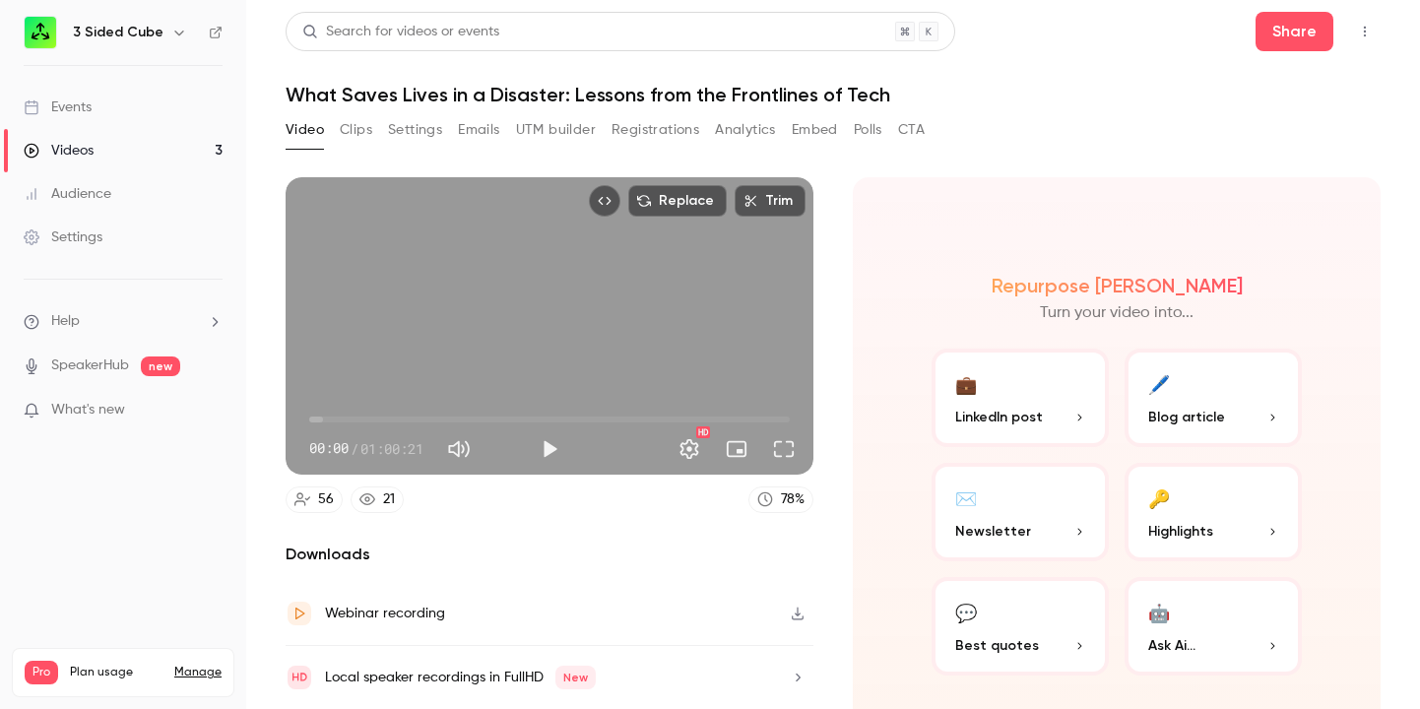
click at [345, 125] on button "Clips" at bounding box center [356, 130] width 33 height 32
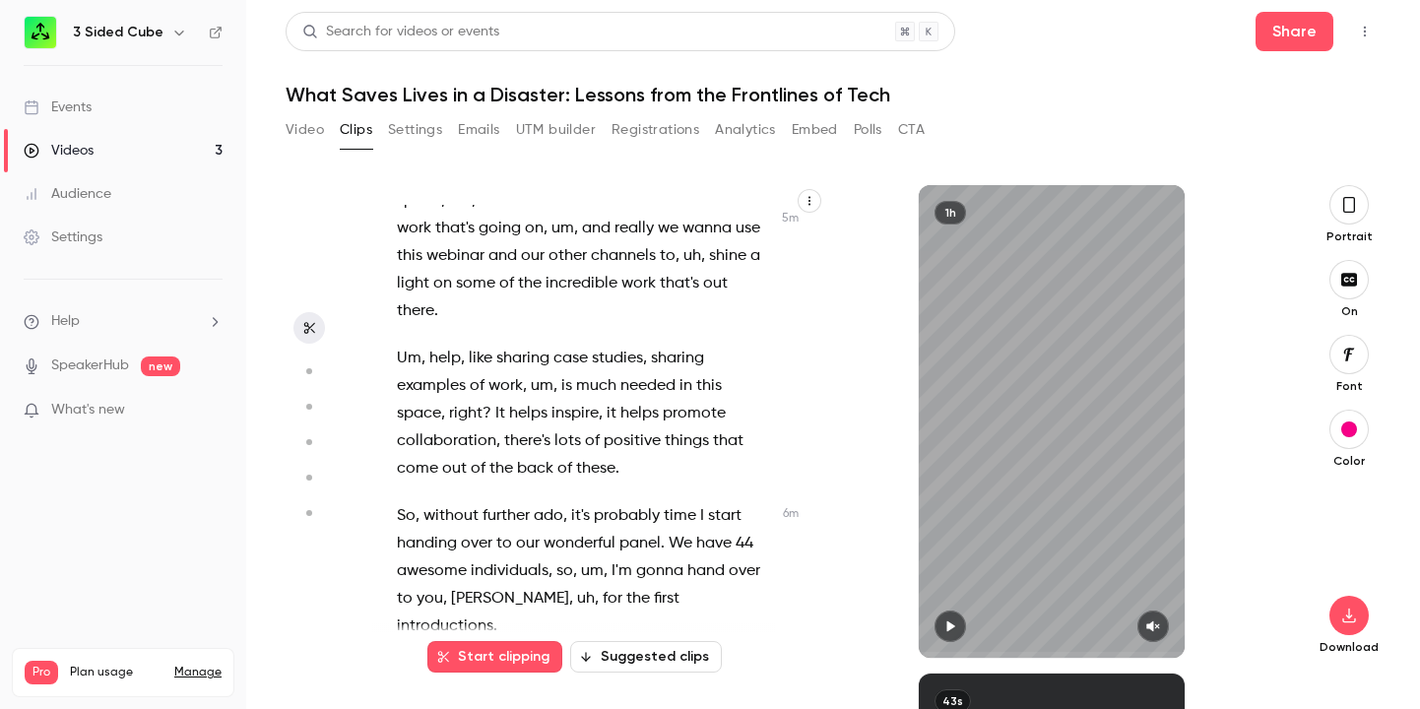
scroll to position [3632, 0]
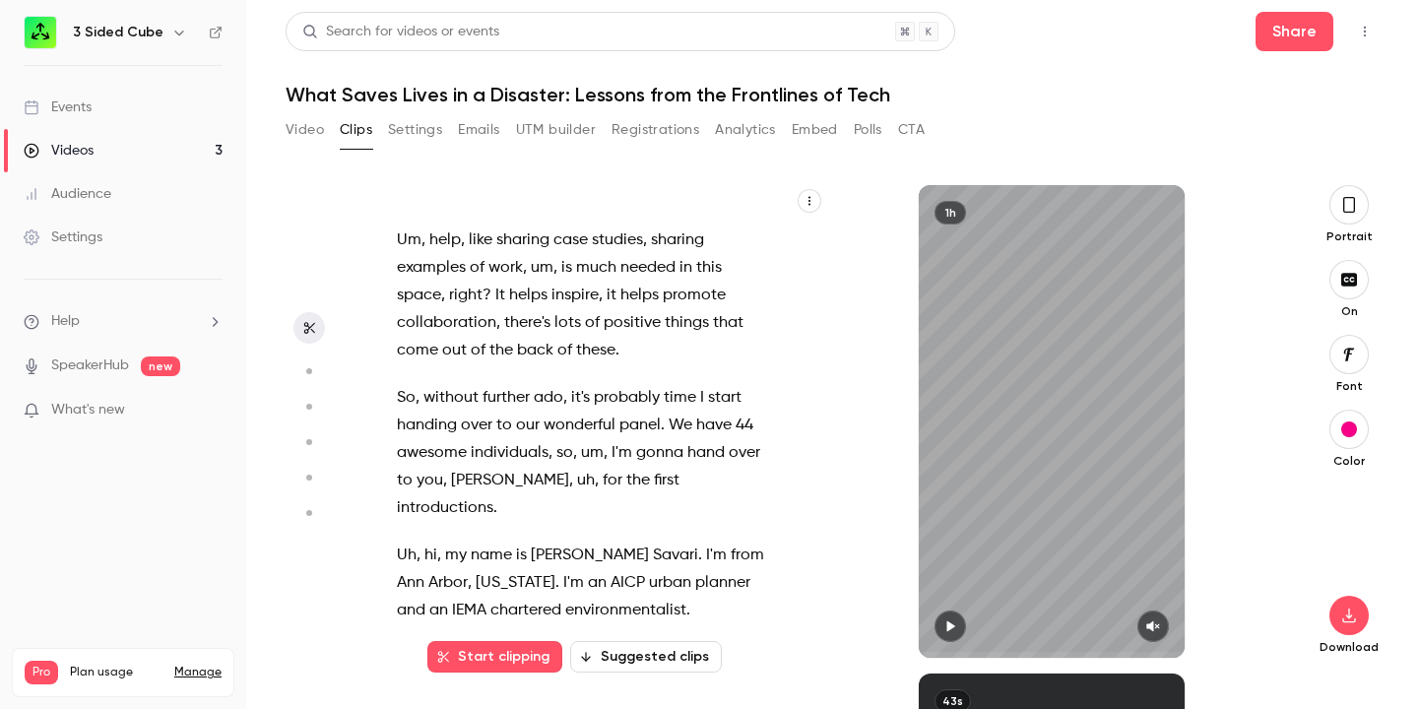
click at [308, 480] on icon "button" at bounding box center [308, 478] width 18 height 14
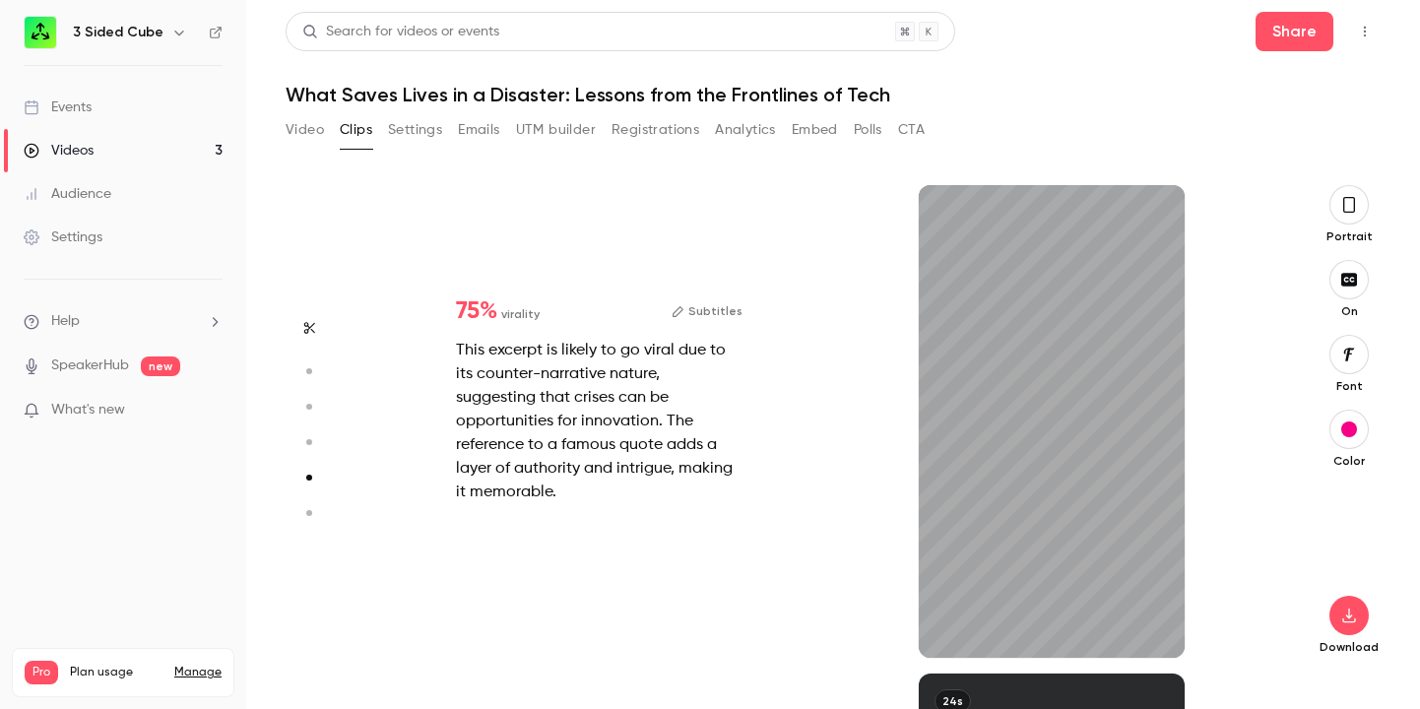
scroll to position [1954, 0]
click at [312, 510] on icon "button" at bounding box center [308, 513] width 18 height 14
type input "*"
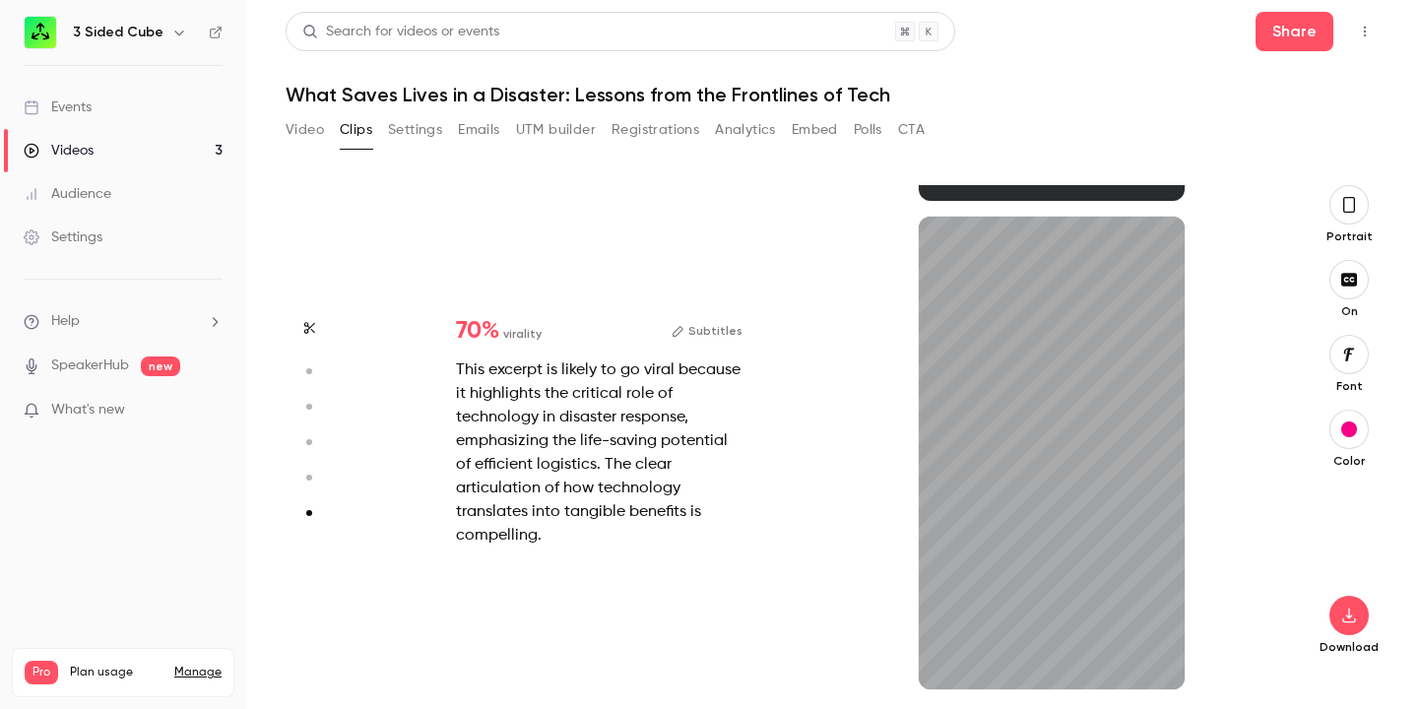
scroll to position [2411, 0]
